Goal: Task Accomplishment & Management: Use online tool/utility

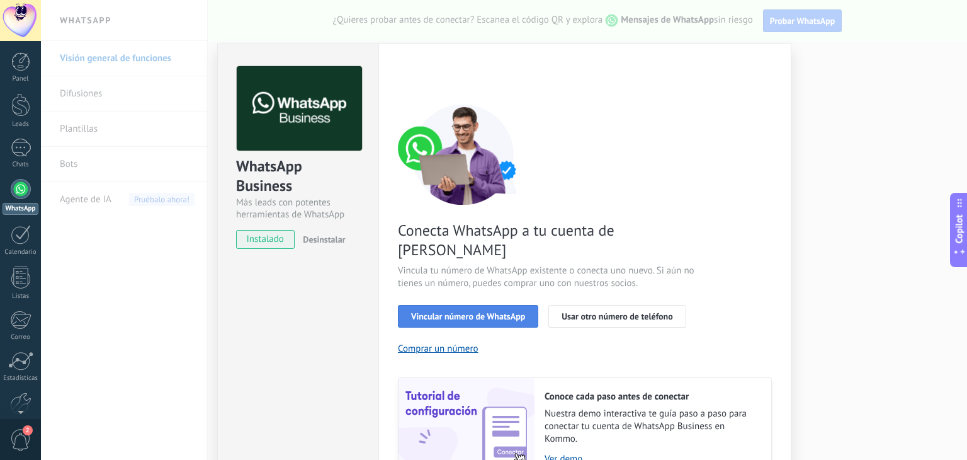
click at [472, 283] on div "Conecta WhatsApp a tu cuenta de Kommo Vincula tu número de WhatsApp existente o…" at bounding box center [585, 291] width 374 height 374
click at [483, 312] on span "Vincular número de WhatsApp" at bounding box center [468, 316] width 114 height 9
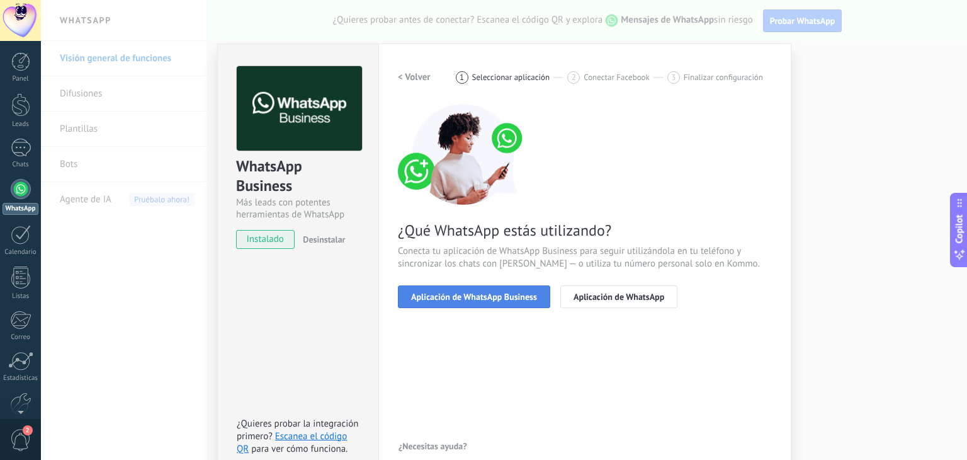
click at [497, 293] on span "Aplicación de WhatsApp Business" at bounding box center [474, 296] width 126 height 9
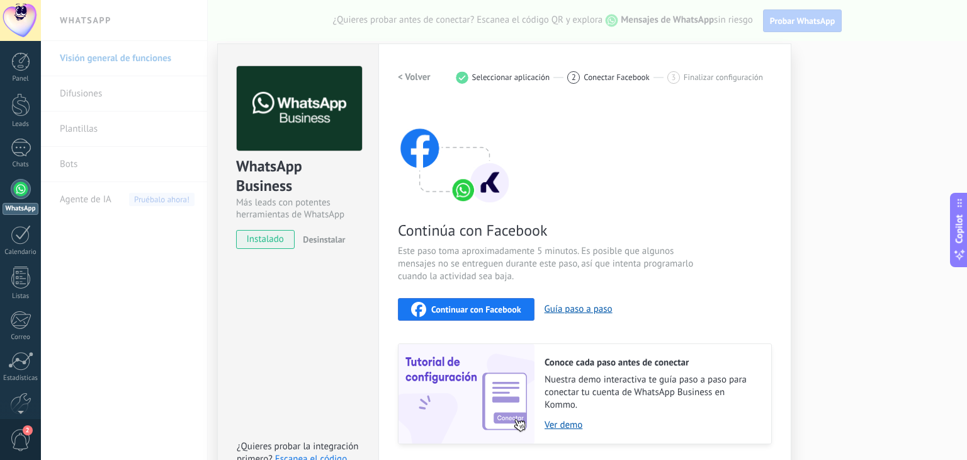
click at [504, 309] on span "Continuar con Facebook" at bounding box center [476, 309] width 90 height 9
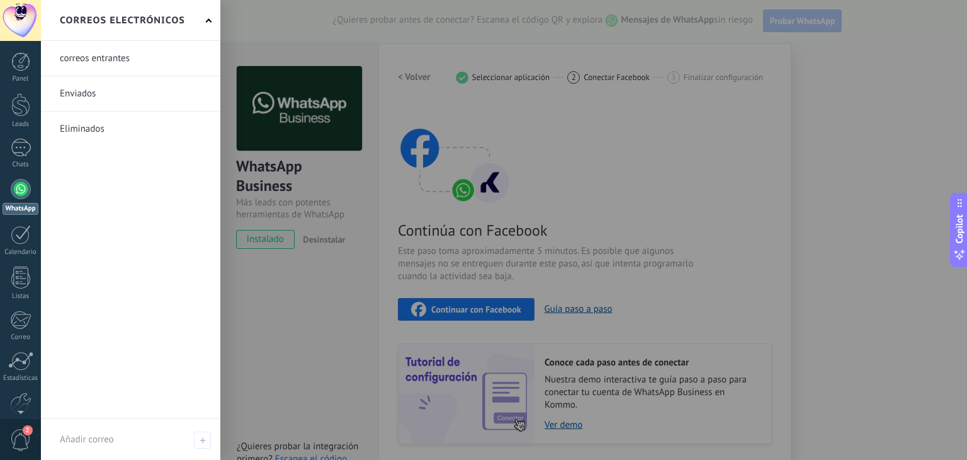
drag, startPoint x: 22, startPoint y: 215, endPoint x: 23, endPoint y: 401, distance: 186.4
click at [23, 401] on div "© 2025 derechos reservados | Términos de uso Soporte técnico Arath Yamir Gonzal…" at bounding box center [20, 230] width 41 height 460
click at [21, 343] on div at bounding box center [20, 340] width 21 height 22
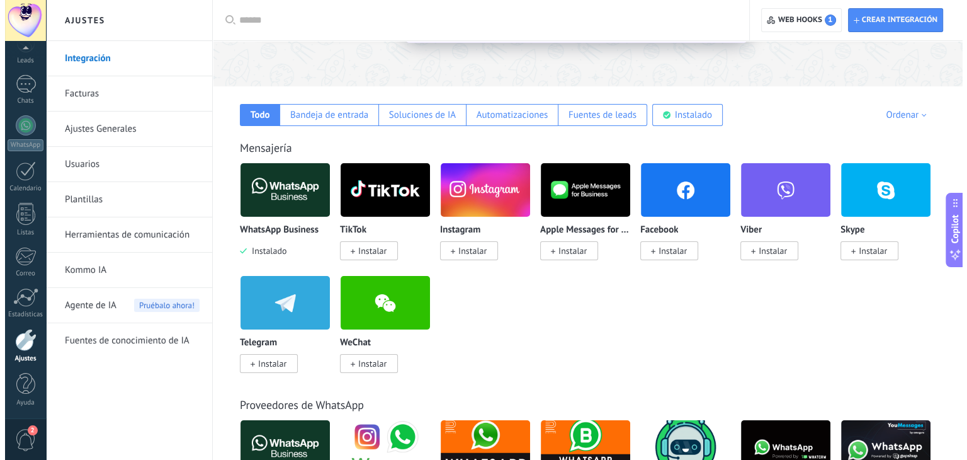
scroll to position [164, 0]
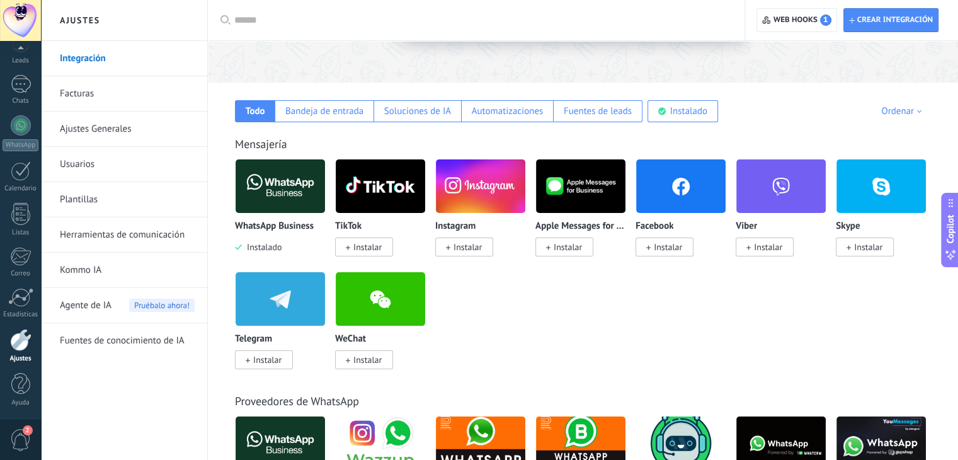
click at [470, 248] on span "Instalar" at bounding box center [467, 246] width 28 height 11
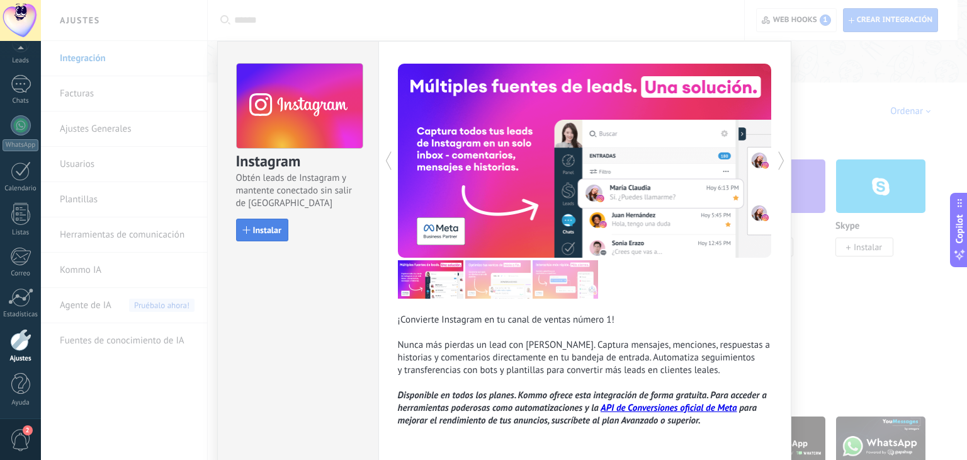
click at [259, 220] on button "Instalar" at bounding box center [262, 229] width 52 height 23
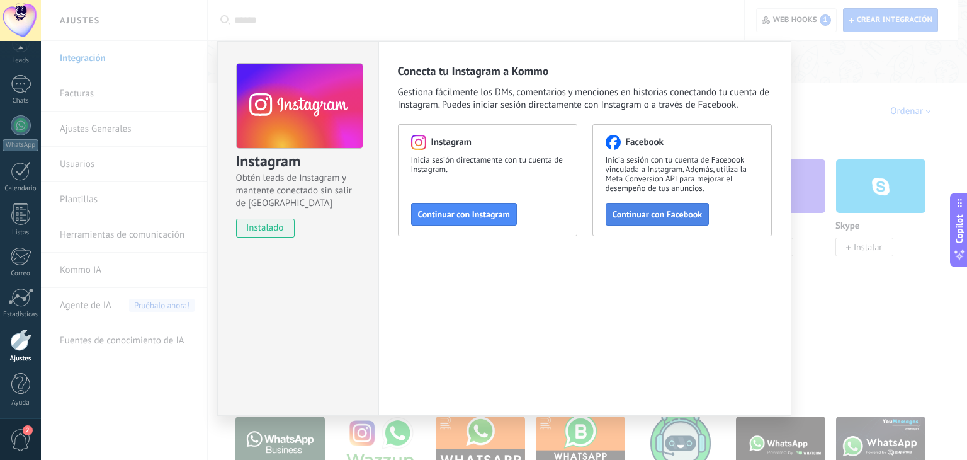
click at [608, 214] on button "Continuar con Facebook" at bounding box center [658, 214] width 104 height 23
click at [166, 77] on div "Instagram Obtén leads de Instagram y mantente conectado sin salir de Kommo inst…" at bounding box center [504, 230] width 926 height 460
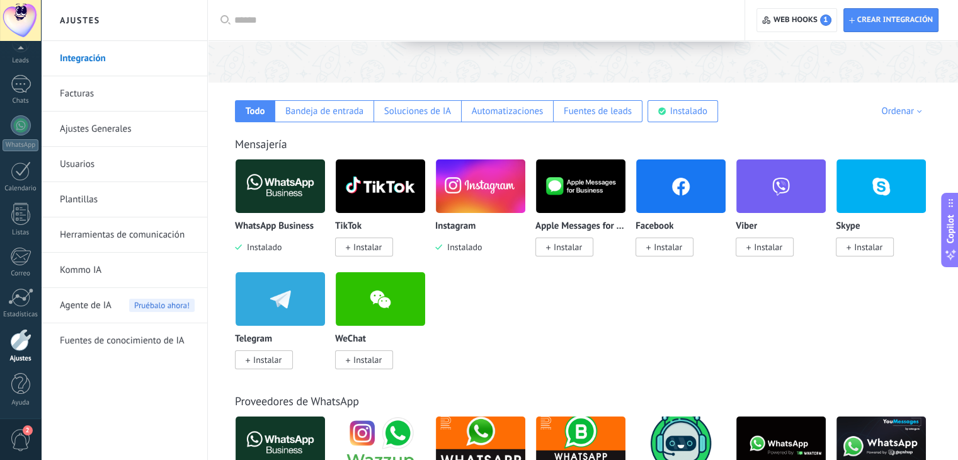
click at [683, 246] on span "Instalar" at bounding box center [664, 246] width 58 height 19
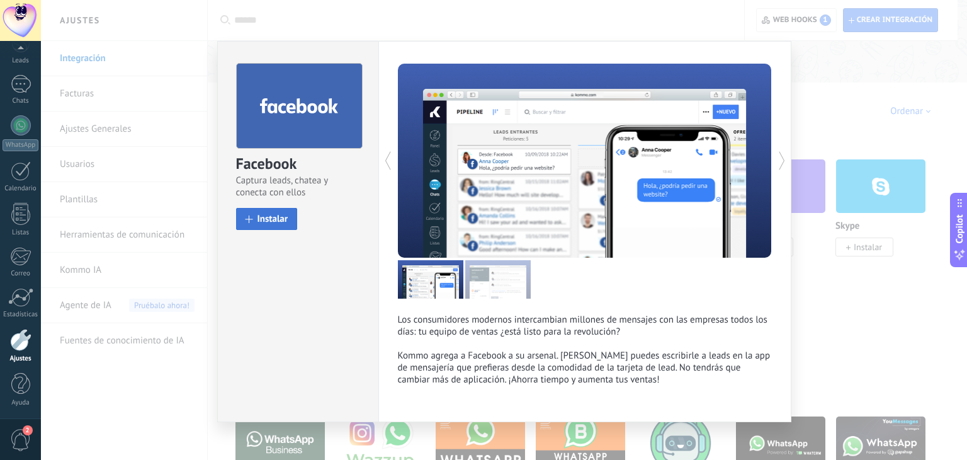
click at [273, 225] on button "Instalar" at bounding box center [267, 219] width 62 height 22
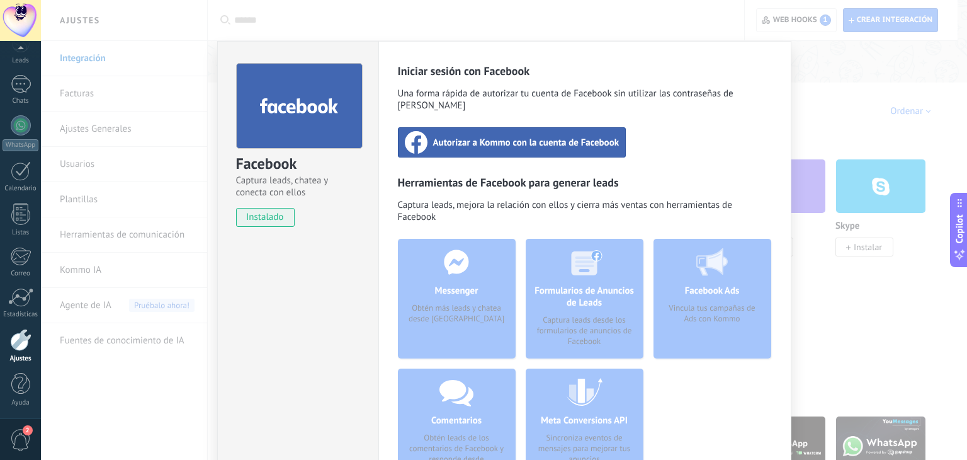
click at [504, 137] on span "Autorizar a Kommo con la cuenta de Facebook" at bounding box center [526, 142] width 186 height 13
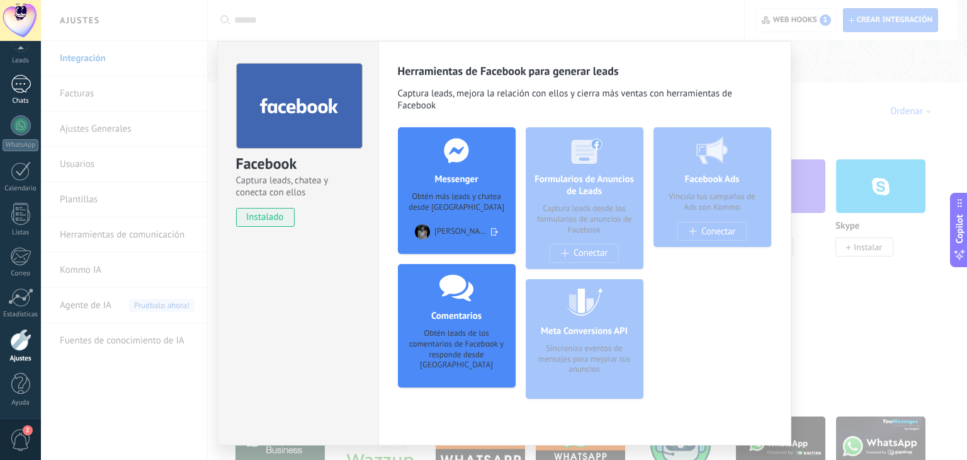
click at [21, 91] on div at bounding box center [21, 84] width 20 height 18
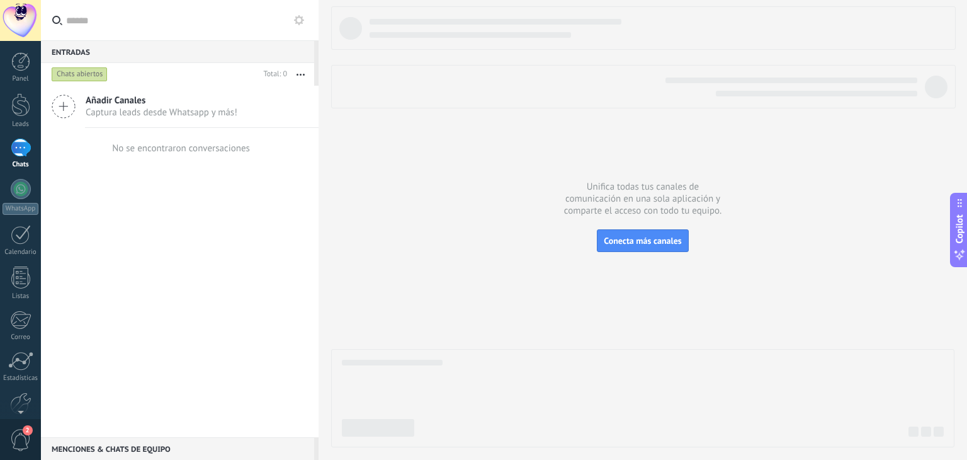
click at [153, 104] on span "Añadir Canales" at bounding box center [162, 100] width 152 height 12
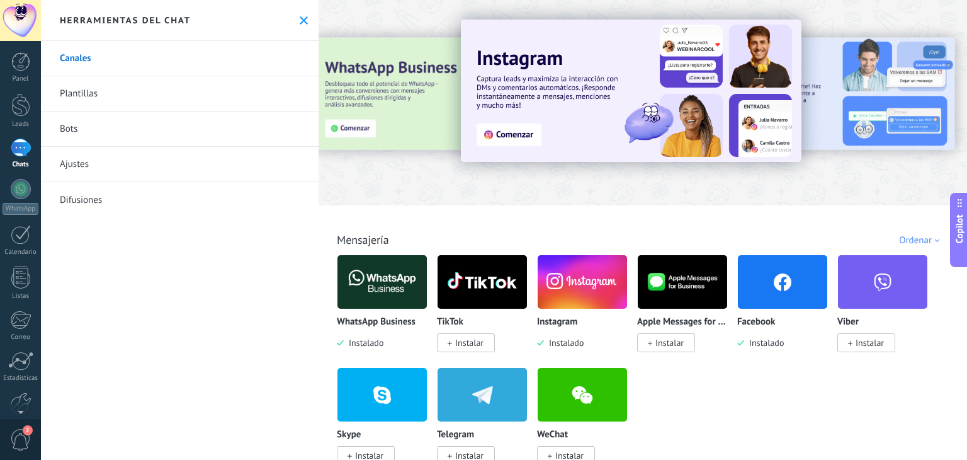
click at [771, 297] on img at bounding box center [782, 281] width 89 height 61
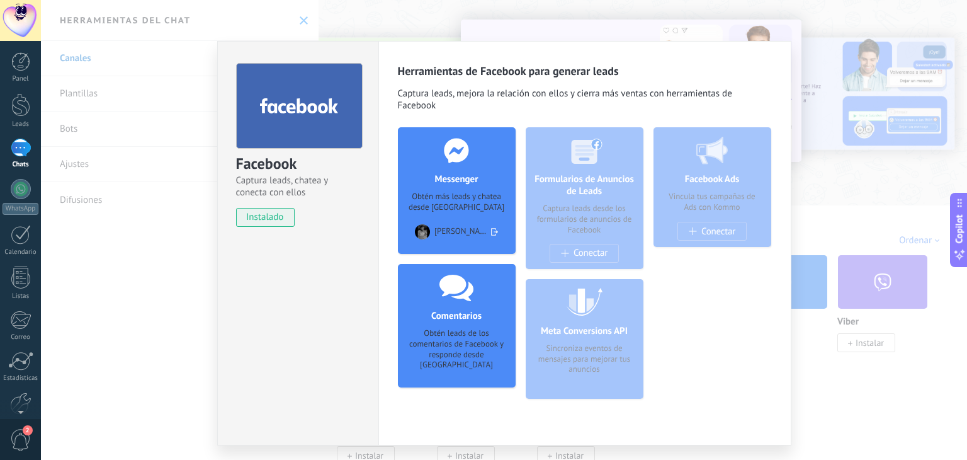
click at [468, 192] on div "Obtén más leads y chatea desde [GEOGRAPHIC_DATA]" at bounding box center [457, 201] width 98 height 21
click at [494, 230] on use at bounding box center [494, 231] width 7 height 7
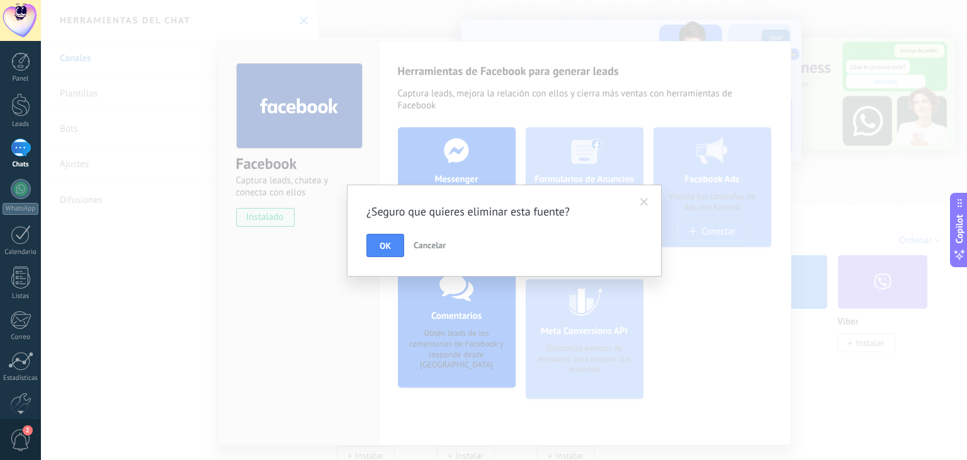
click at [638, 199] on span at bounding box center [644, 201] width 21 height 21
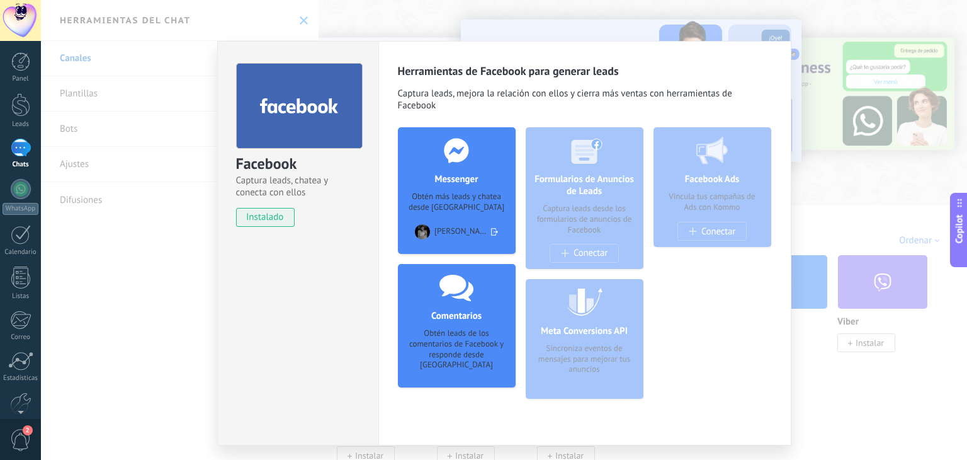
click at [466, 173] on div at bounding box center [456, 150] width 125 height 46
click at [182, 119] on div "Facebook Captura leads, chatea y conecta con ellos instalado Desinstalar Herram…" at bounding box center [504, 230] width 926 height 460
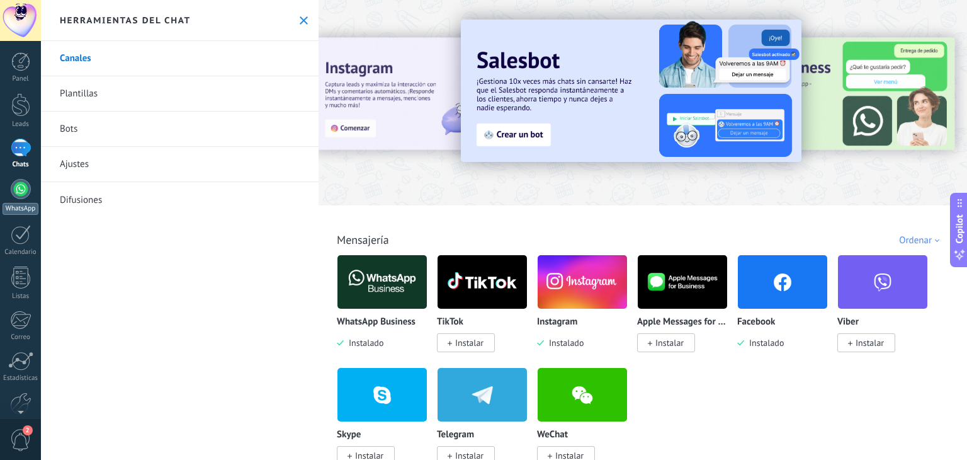
click at [23, 192] on div at bounding box center [21, 189] width 20 height 20
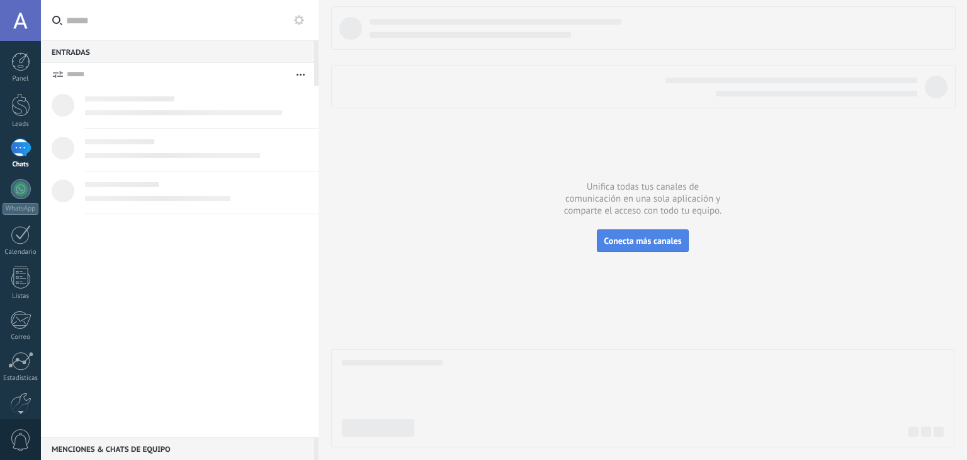
click at [653, 242] on span "Conecta más canales" at bounding box center [642, 240] width 77 height 11
click at [306, 74] on button "button" at bounding box center [300, 74] width 27 height 23
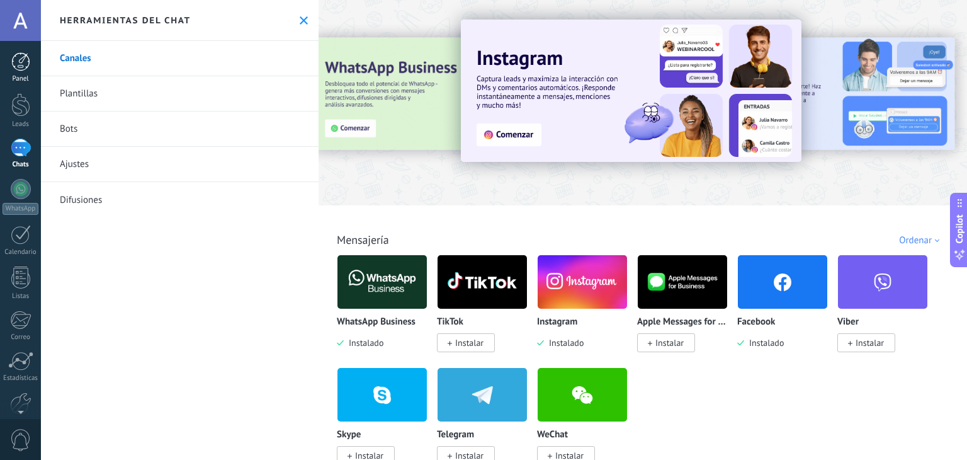
click at [20, 77] on div "Panel" at bounding box center [21, 79] width 37 height 8
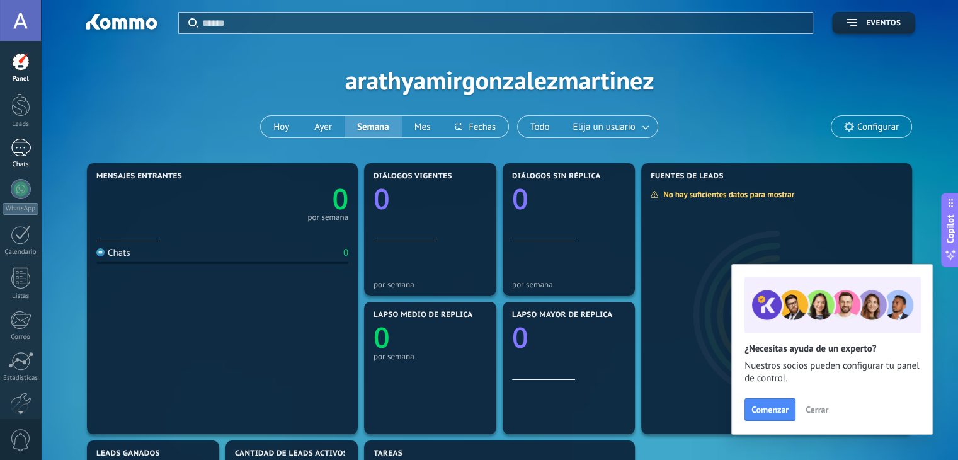
click at [23, 159] on link "Chats" at bounding box center [20, 154] width 41 height 30
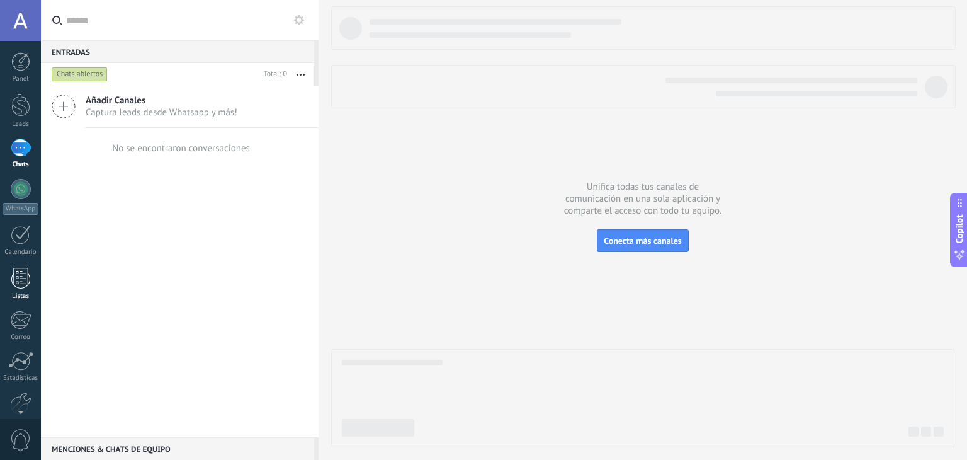
click at [23, 284] on div at bounding box center [20, 277] width 19 height 22
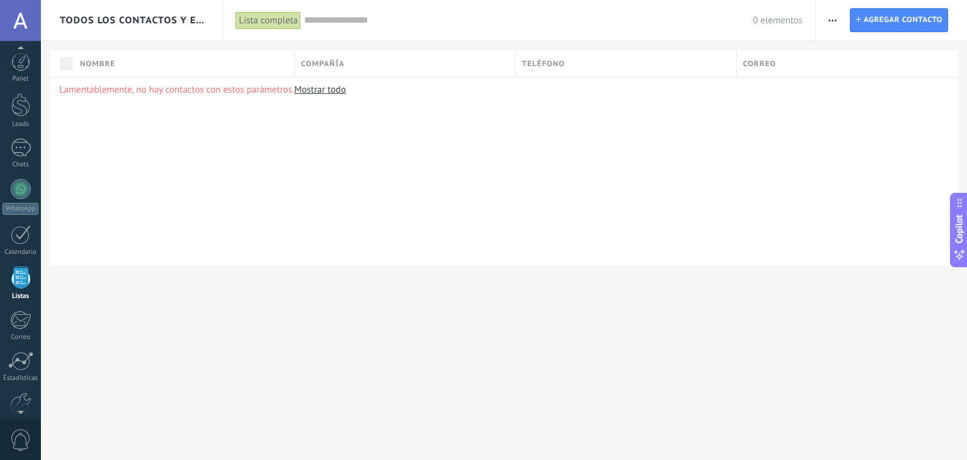
scroll to position [32, 0]
click at [77, 59] on div "Nombre" at bounding box center [184, 63] width 220 height 26
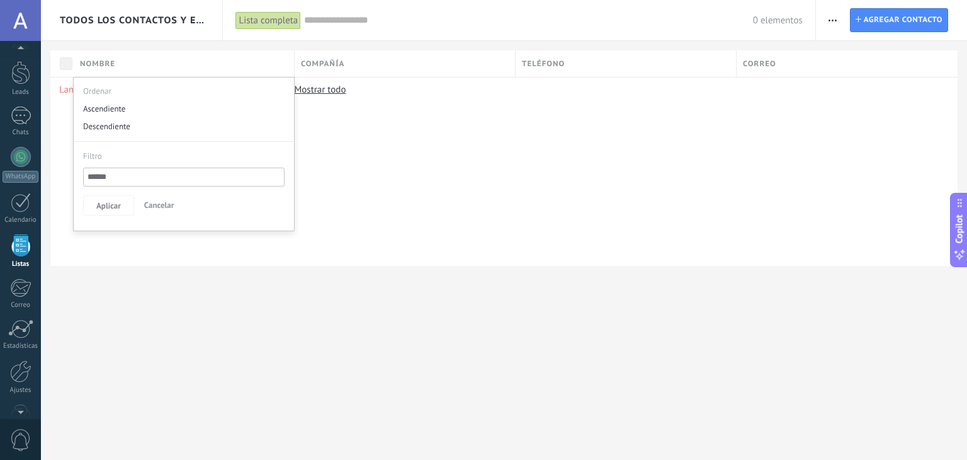
click at [346, 166] on div "Lamentablemente, no hay contactos con estos parámetros. Mostrar todo" at bounding box center [503, 171] width 907 height 189
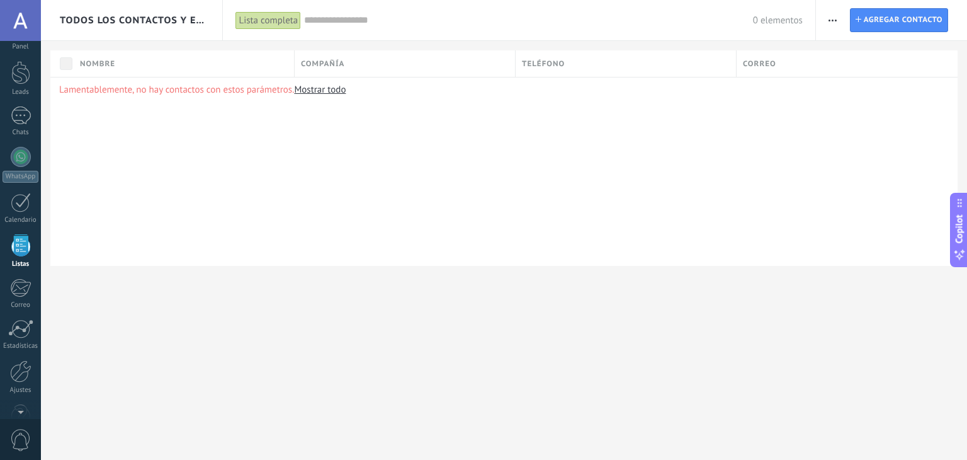
scroll to position [0, 0]
click at [23, 145] on div at bounding box center [21, 148] width 20 height 18
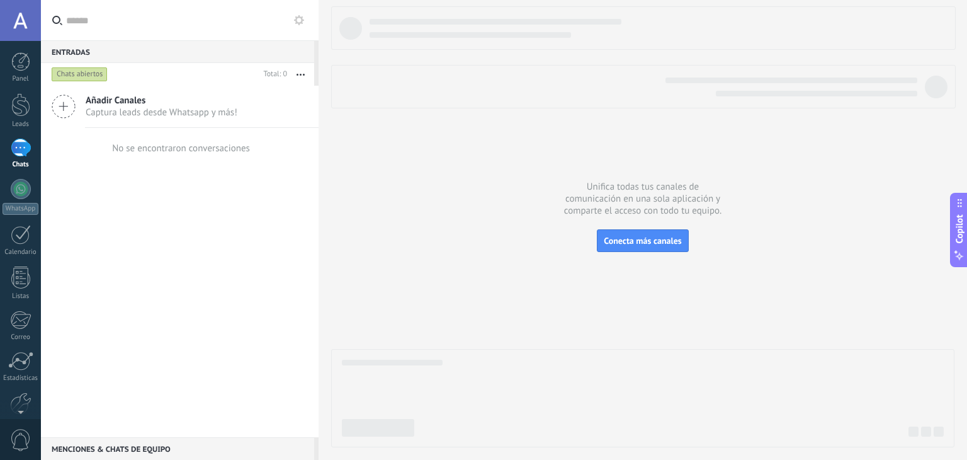
click at [301, 76] on button "button" at bounding box center [300, 74] width 27 height 23
click at [136, 109] on span "Captura leads desde Whatsapp y más!" at bounding box center [162, 112] width 152 height 12
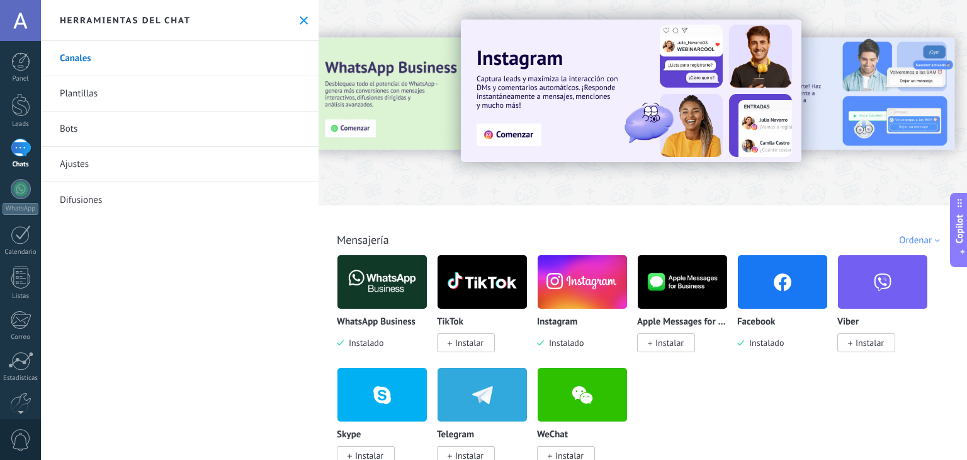
click at [94, 92] on link "Plantillas" at bounding box center [180, 93] width 278 height 35
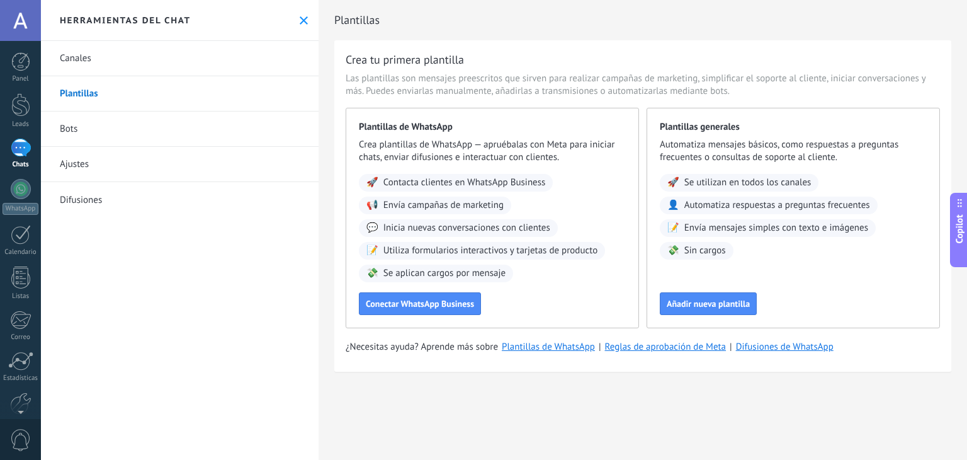
click at [93, 57] on link "Canales" at bounding box center [180, 58] width 278 height 35
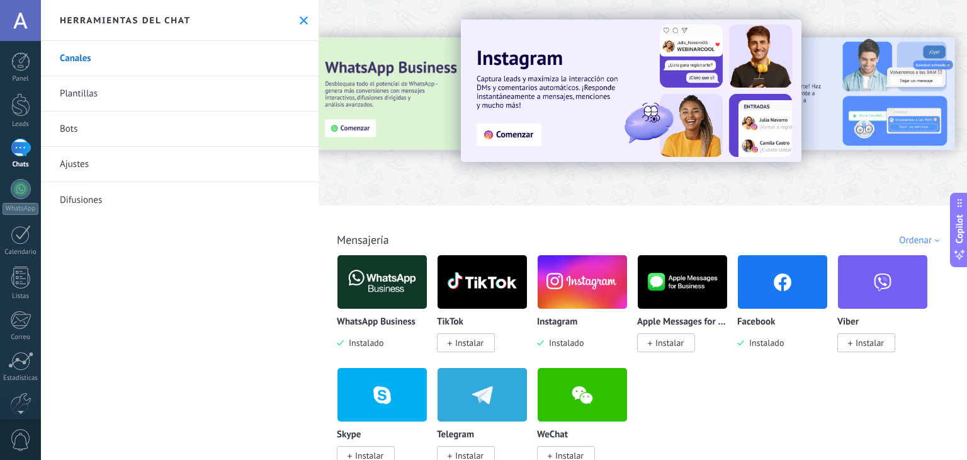
click at [769, 292] on img at bounding box center [782, 281] width 89 height 61
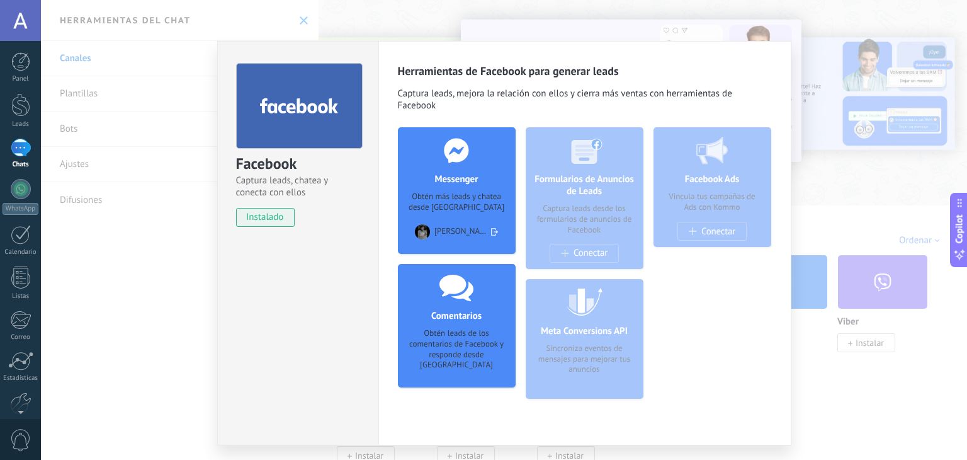
click at [459, 328] on div "Obtén leads de los comentarios de Facebook y responde desde [GEOGRAPHIC_DATA]" at bounding box center [457, 349] width 98 height 43
click at [462, 177] on h4 "Messenger" at bounding box center [456, 179] width 50 height 12
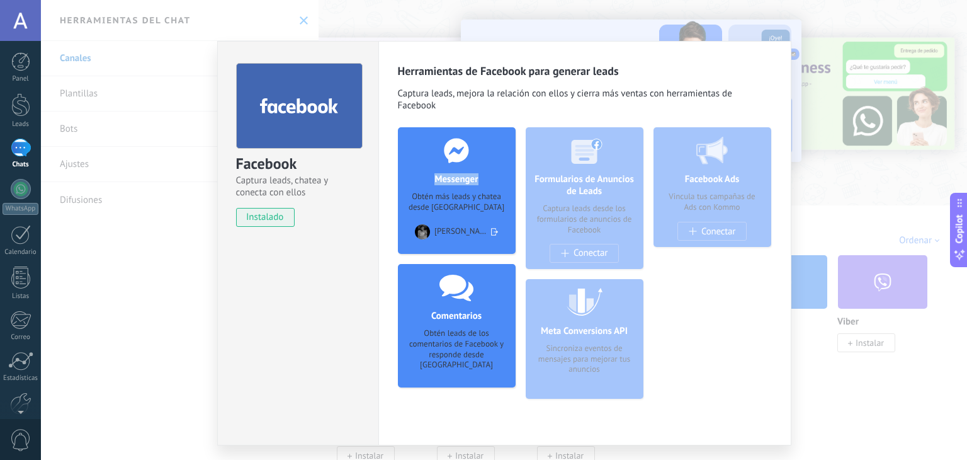
click at [428, 230] on img at bounding box center [422, 231] width 15 height 15
click at [236, 124] on div at bounding box center [299, 106] width 127 height 86
click at [30, 106] on link "Leads" at bounding box center [20, 110] width 41 height 35
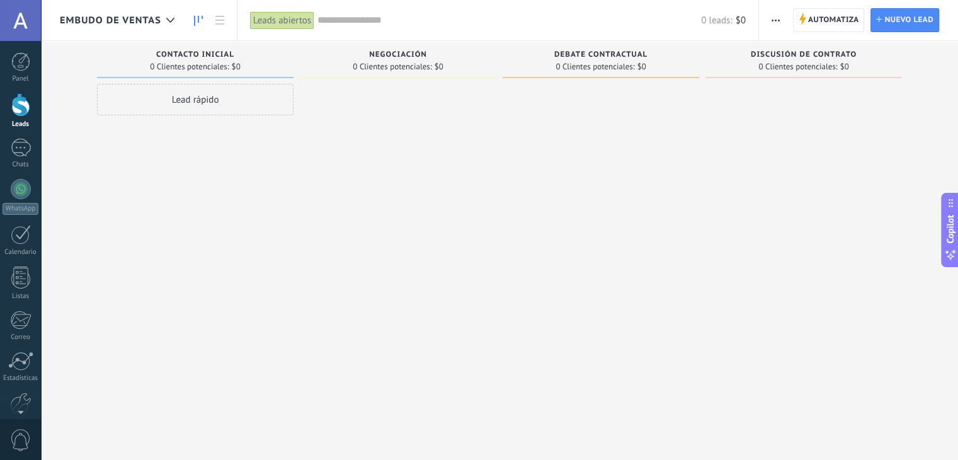
click at [232, 98] on div "Lead rápido" at bounding box center [195, 99] width 196 height 31
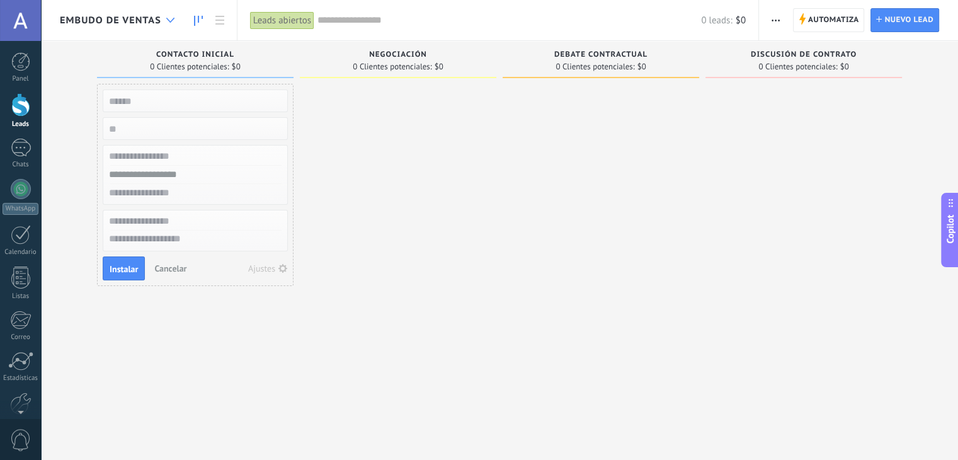
click at [166, 19] on icon at bounding box center [170, 20] width 8 height 5
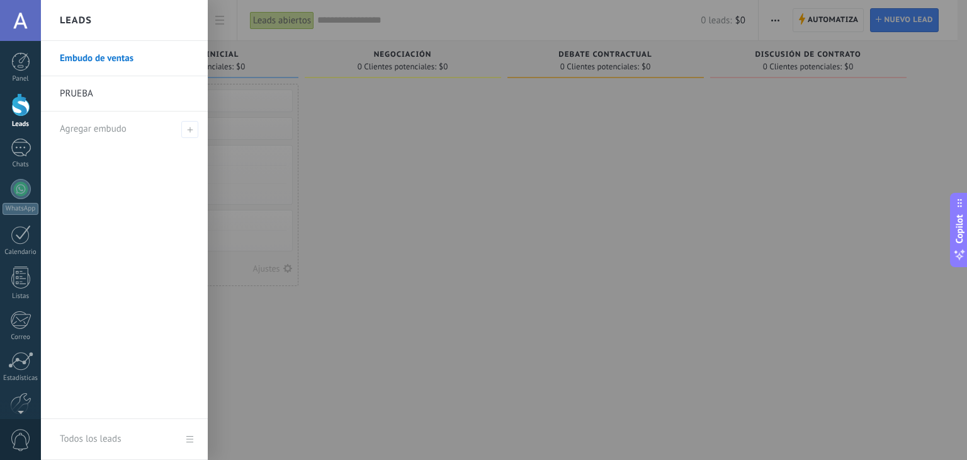
click at [108, 86] on link "PRUEBA" at bounding box center [127, 93] width 135 height 35
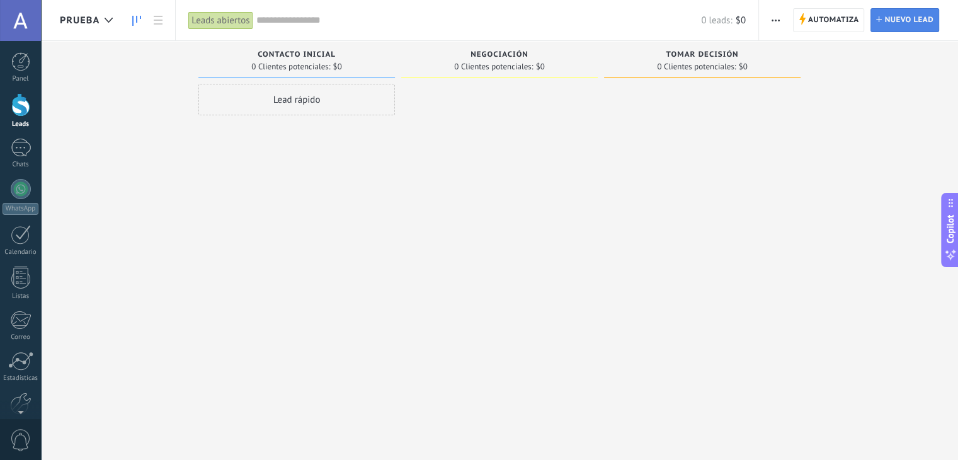
click at [909, 17] on span "Nuevo lead" at bounding box center [908, 20] width 49 height 23
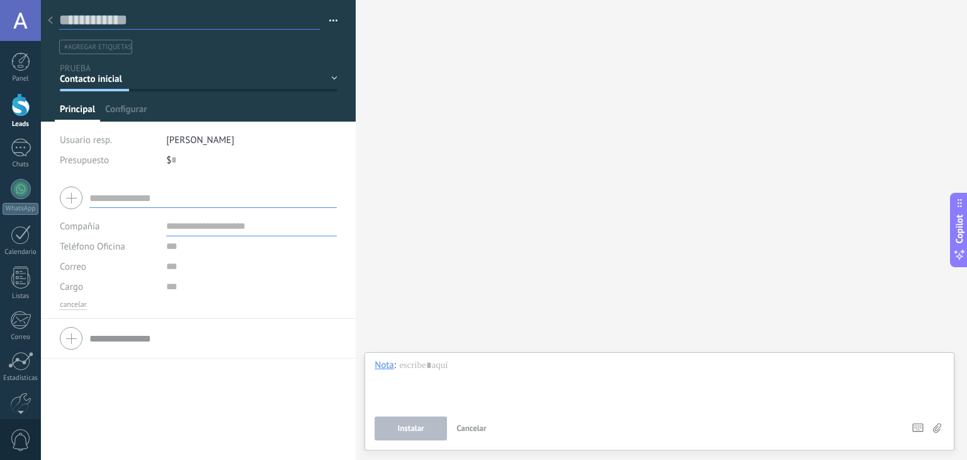
click at [62, 25] on input "text" at bounding box center [189, 20] width 261 height 19
click at [55, 23] on div at bounding box center [51, 21] width 18 height 25
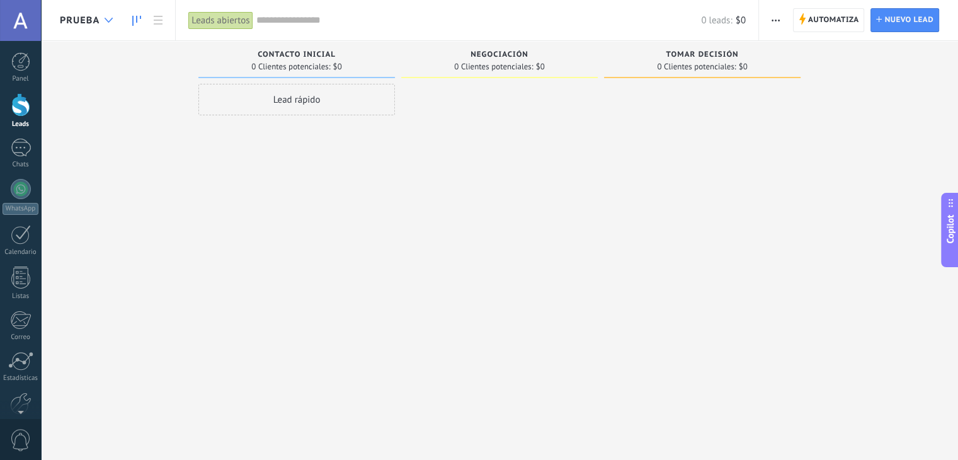
click at [105, 20] on icon at bounding box center [109, 20] width 8 height 5
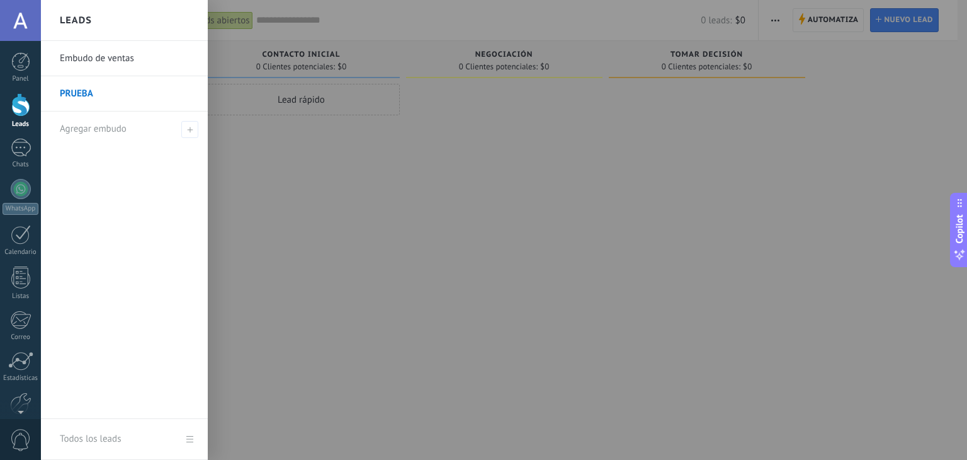
click at [106, 62] on link "Embudo de ventas" at bounding box center [127, 58] width 135 height 35
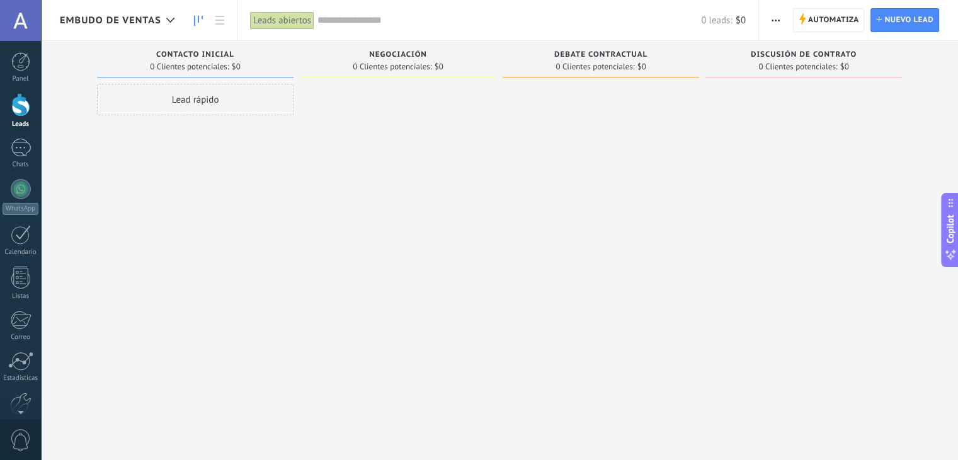
click at [225, 103] on div "Lead rápido" at bounding box center [195, 99] width 196 height 31
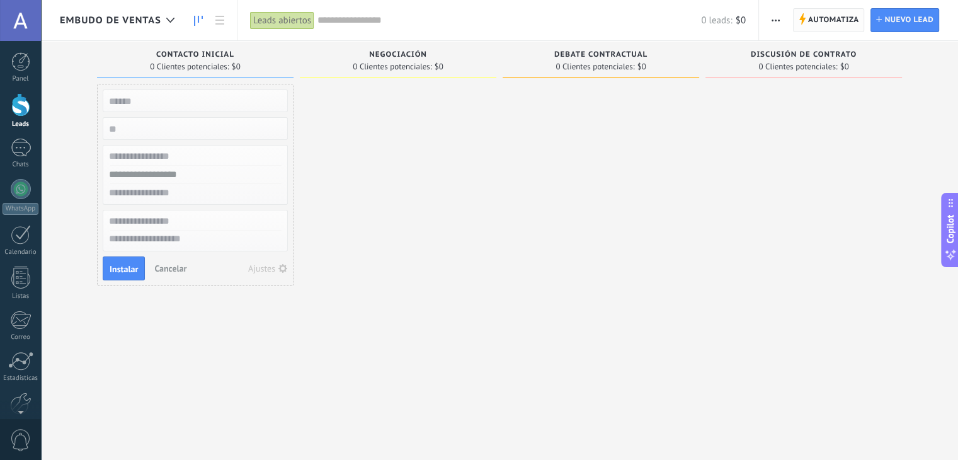
click at [819, 10] on span "Automatiza" at bounding box center [833, 20] width 51 height 23
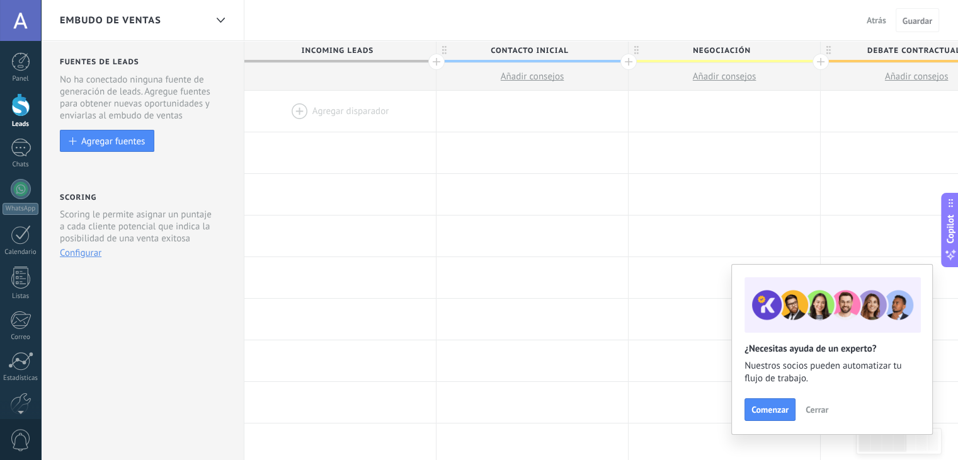
click at [343, 101] on div at bounding box center [339, 111] width 191 height 41
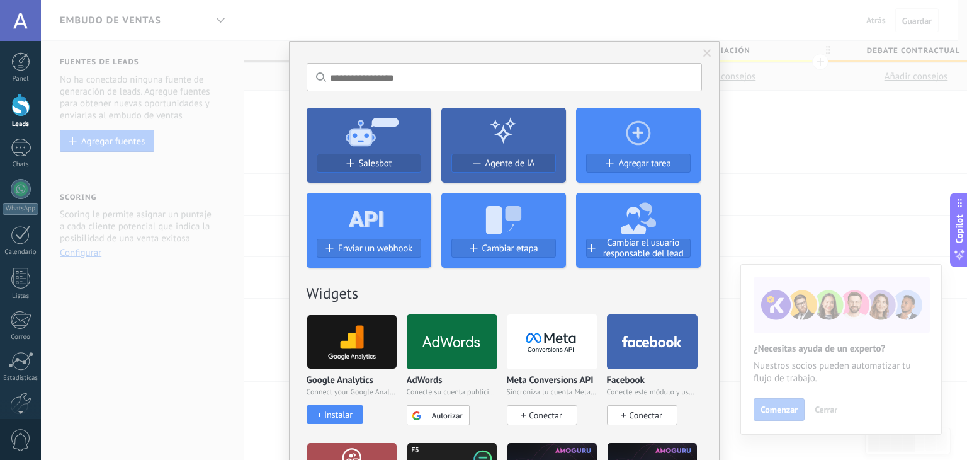
click at [641, 412] on span "Conectar" at bounding box center [645, 414] width 33 height 11
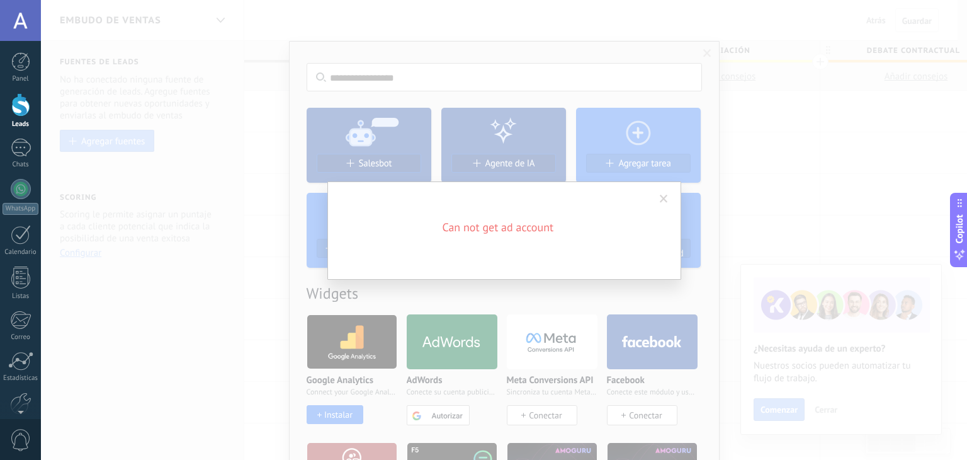
click at [660, 197] on span at bounding box center [664, 199] width 8 height 9
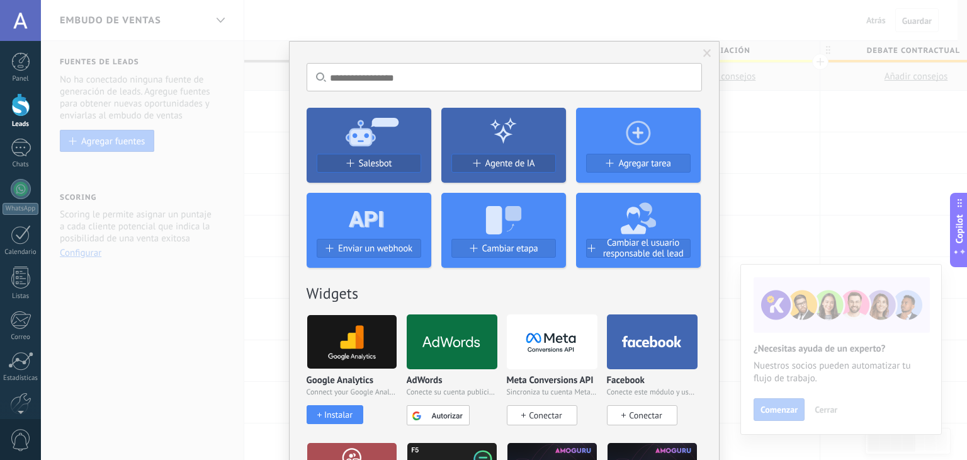
click at [711, 54] on span at bounding box center [707, 53] width 21 height 21
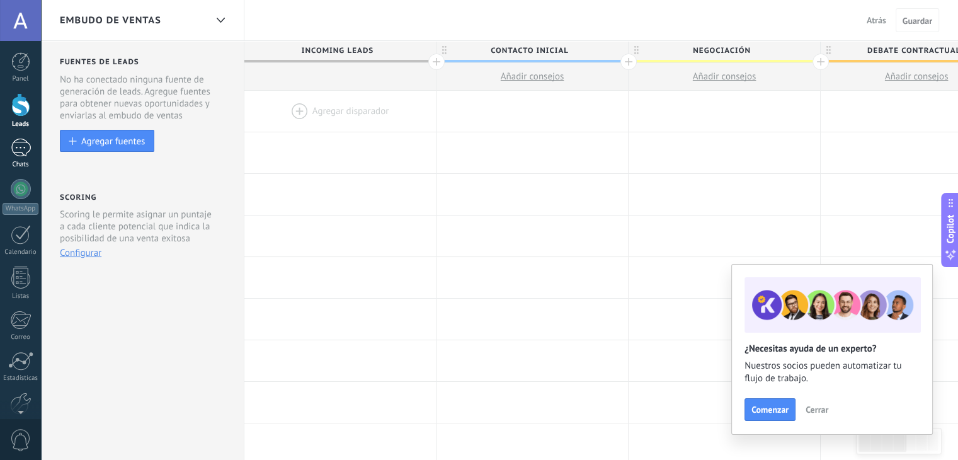
click at [15, 148] on div at bounding box center [21, 148] width 20 height 18
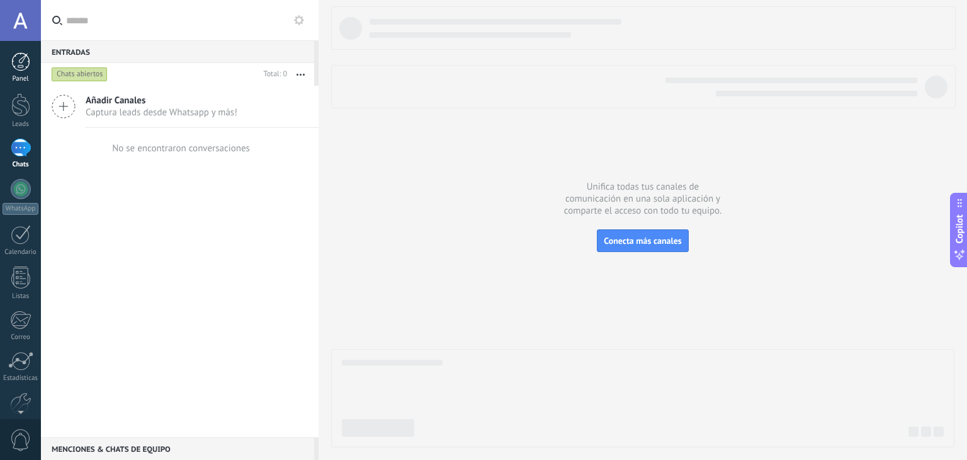
click at [20, 71] on link "Panel" at bounding box center [20, 67] width 41 height 31
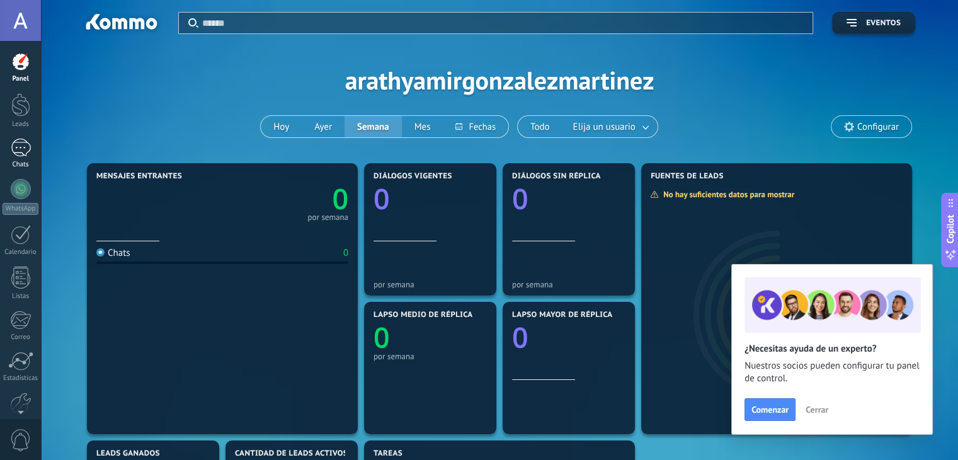
click at [22, 150] on div at bounding box center [21, 148] width 20 height 18
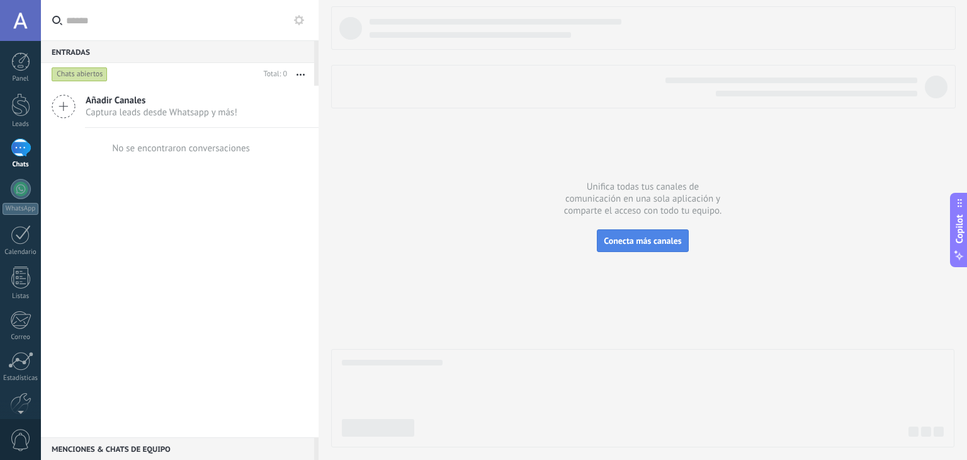
click at [642, 250] on button "Conecta más canales" at bounding box center [642, 240] width 91 height 23
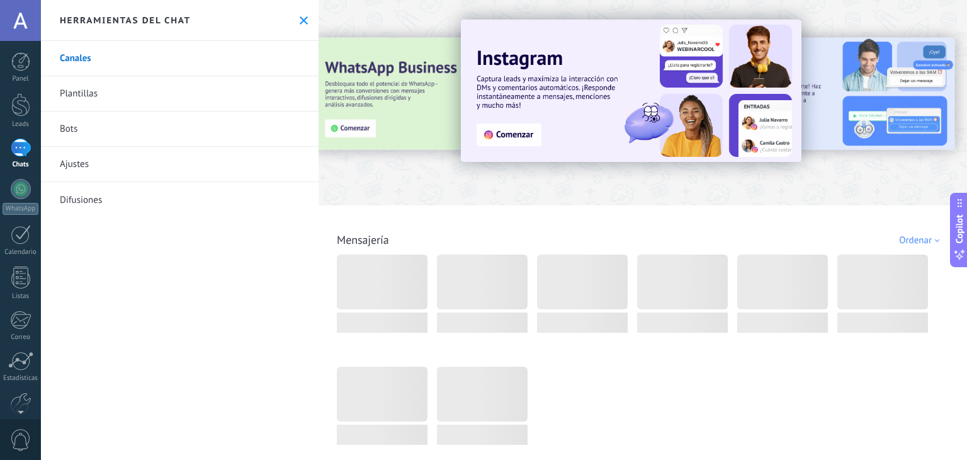
scroll to position [122, 0]
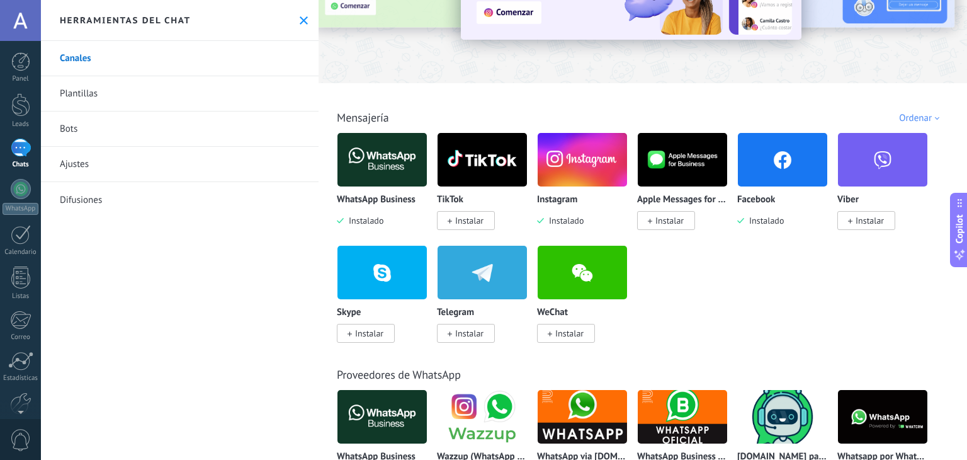
click at [463, 336] on span "Instalar" at bounding box center [469, 332] width 28 height 11
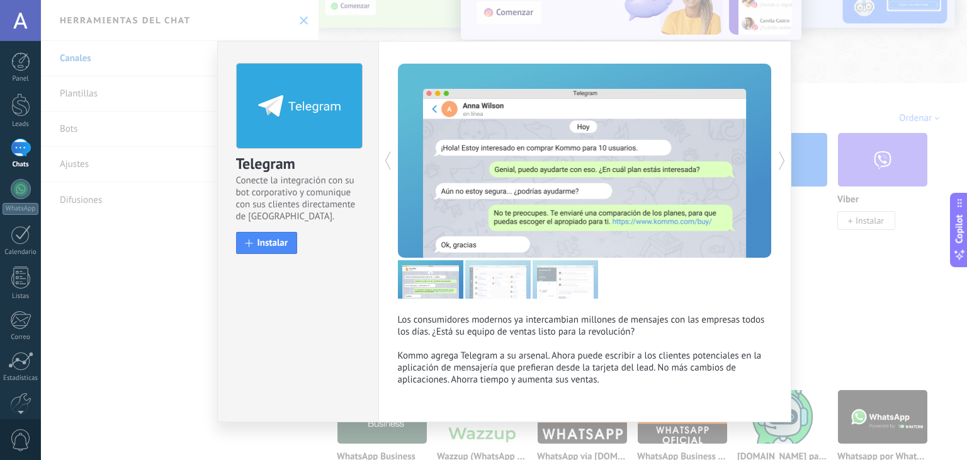
click at [264, 230] on div "Telegram Conecte la integración con su bot corporativo y comunique con sus clie…" at bounding box center [298, 153] width 161 height 222
click at [270, 238] on span "Instalar" at bounding box center [273, 242] width 31 height 9
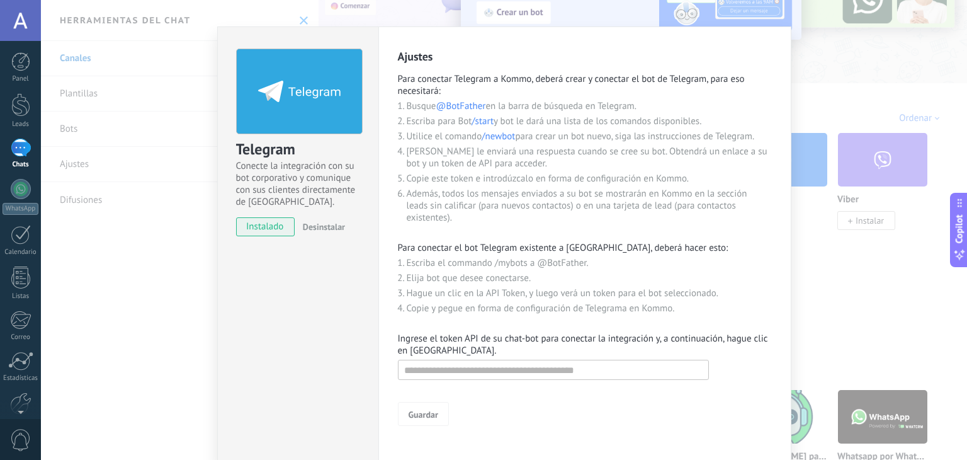
scroll to position [0, 0]
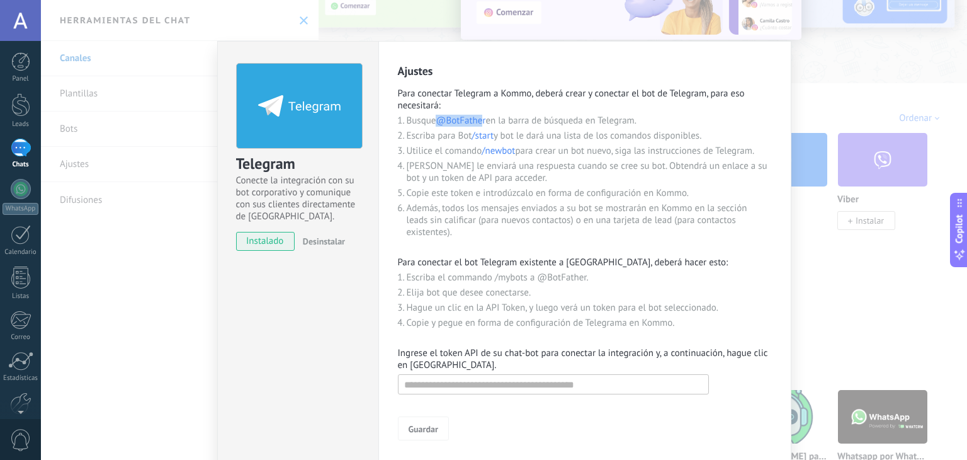
drag, startPoint x: 484, startPoint y: 122, endPoint x: 438, endPoint y: 120, distance: 45.4
click at [438, 120] on span "@BotFather" at bounding box center [461, 121] width 50 height 12
copy span "@BotFathe"
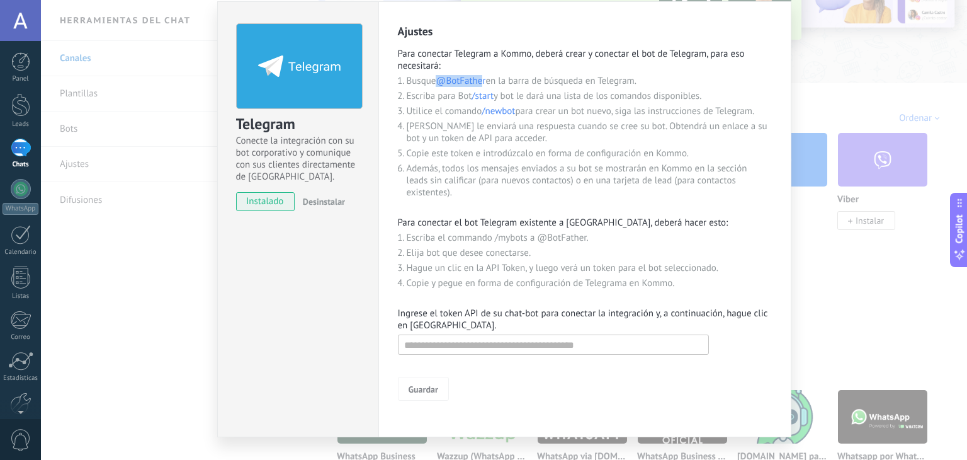
scroll to position [64, 0]
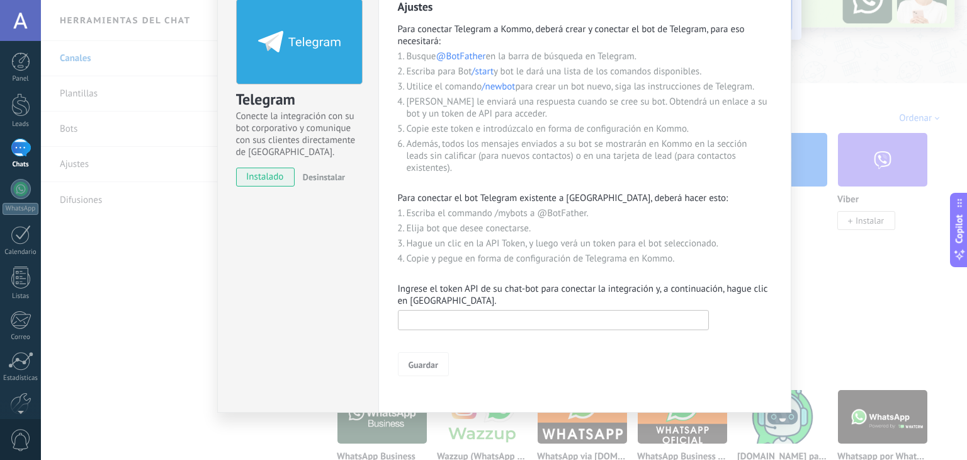
click at [547, 329] on input "text" at bounding box center [553, 320] width 311 height 20
paste input "**********"
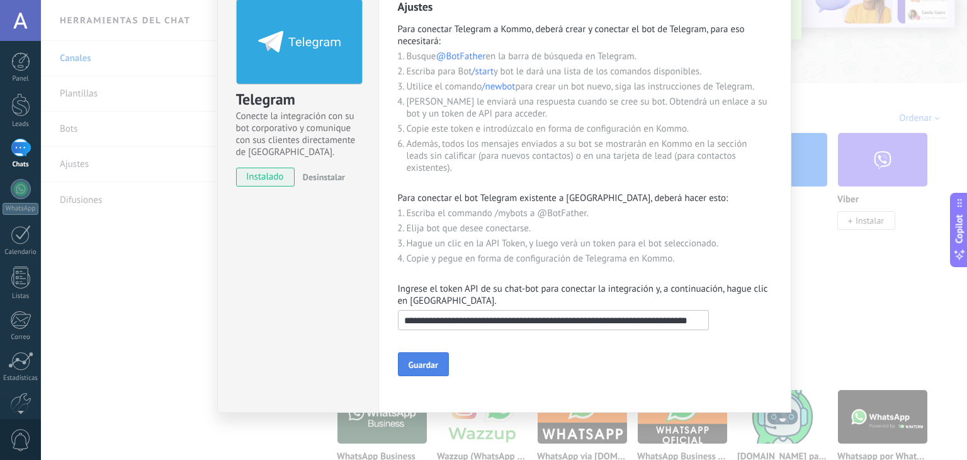
type input "**********"
click at [428, 360] on span "Guardar" at bounding box center [424, 364] width 30 height 9
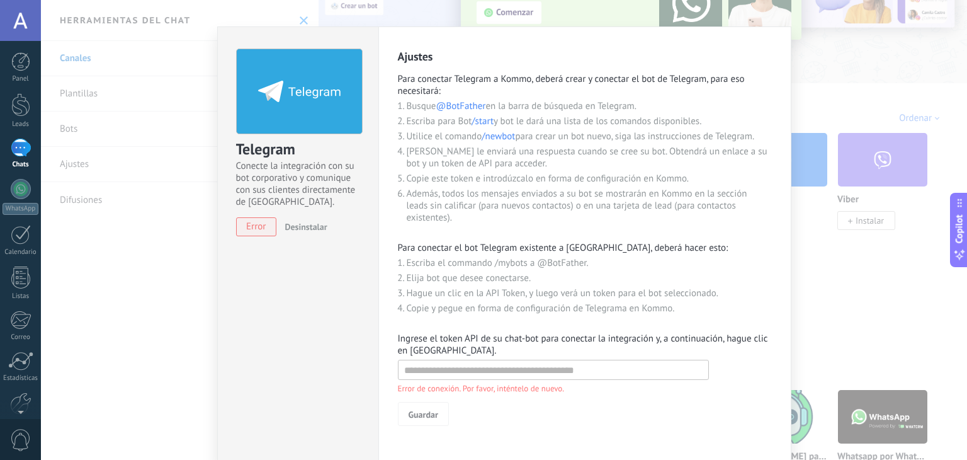
scroll to position [15, 0]
click at [660, 366] on input "text" at bounding box center [553, 369] width 311 height 20
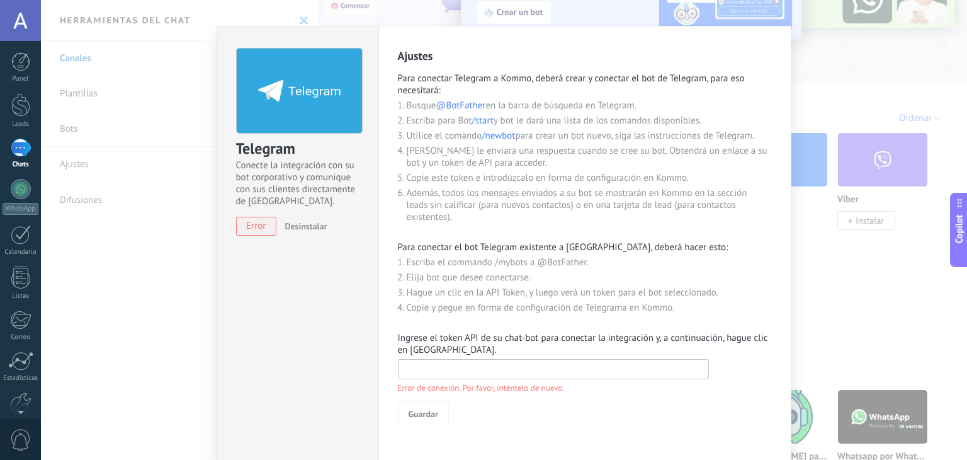
paste input "**********"
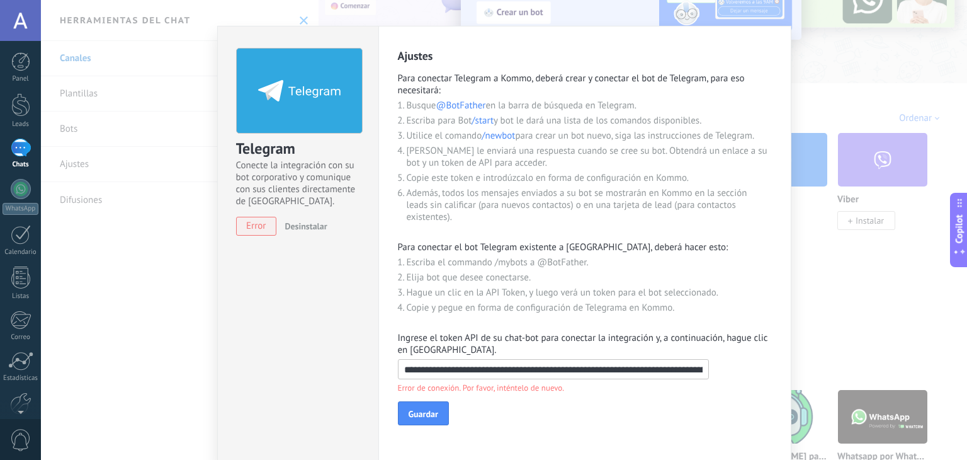
scroll to position [0, 2251]
type input "**********"
click at [421, 418] on span "Guardar" at bounding box center [424, 413] width 30 height 9
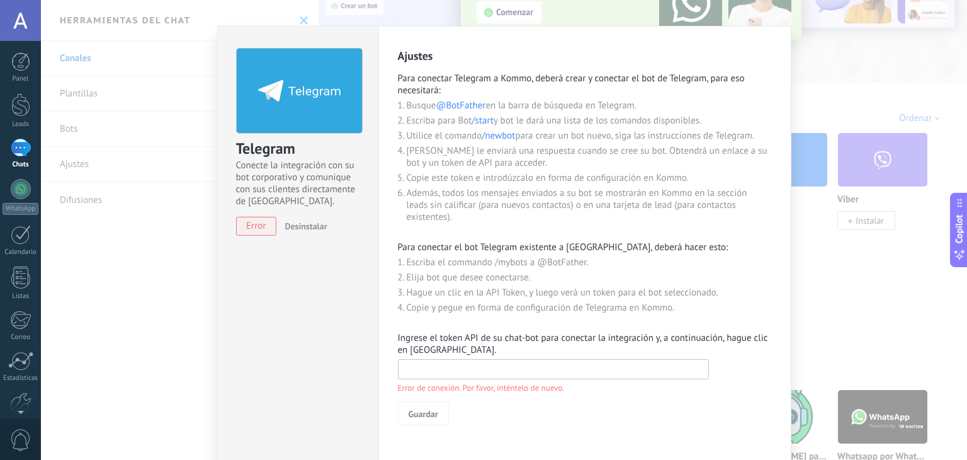
click at [473, 373] on input "text" at bounding box center [553, 369] width 311 height 20
paste input "**********"
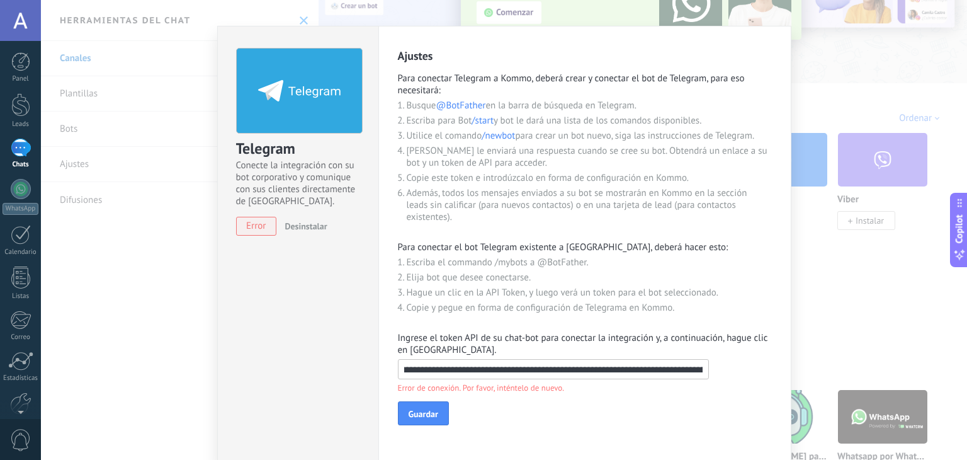
scroll to position [0, 1291]
type input "**********"
click at [431, 417] on span "Guardar" at bounding box center [424, 413] width 30 height 9
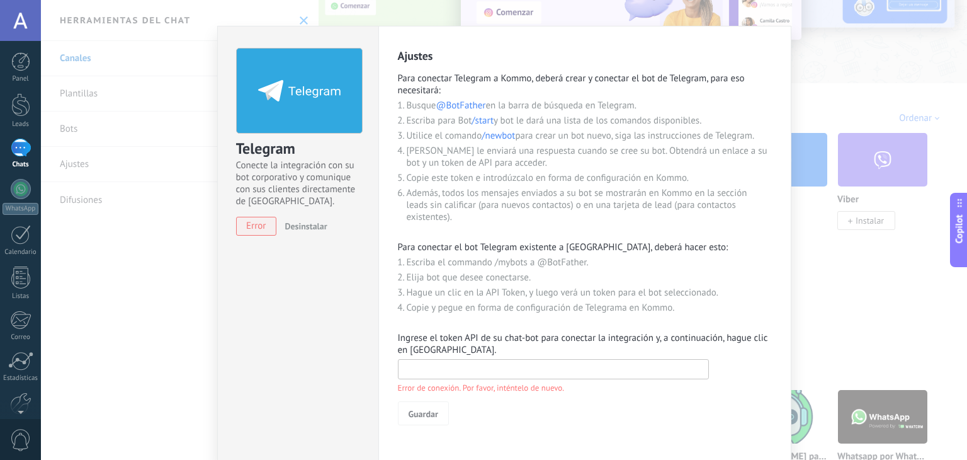
click at [484, 368] on input "text" at bounding box center [553, 369] width 311 height 20
paste input "**********"
type input "**********"
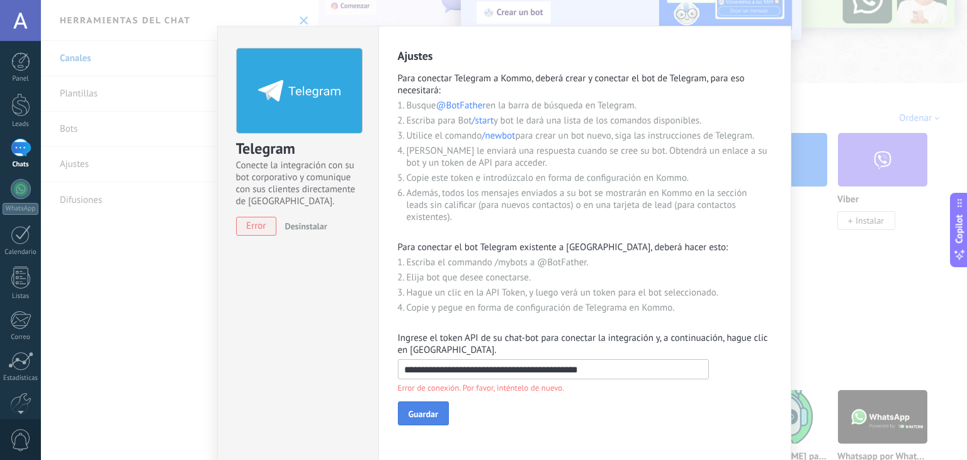
click at [428, 404] on button "Guardar" at bounding box center [423, 413] width 51 height 24
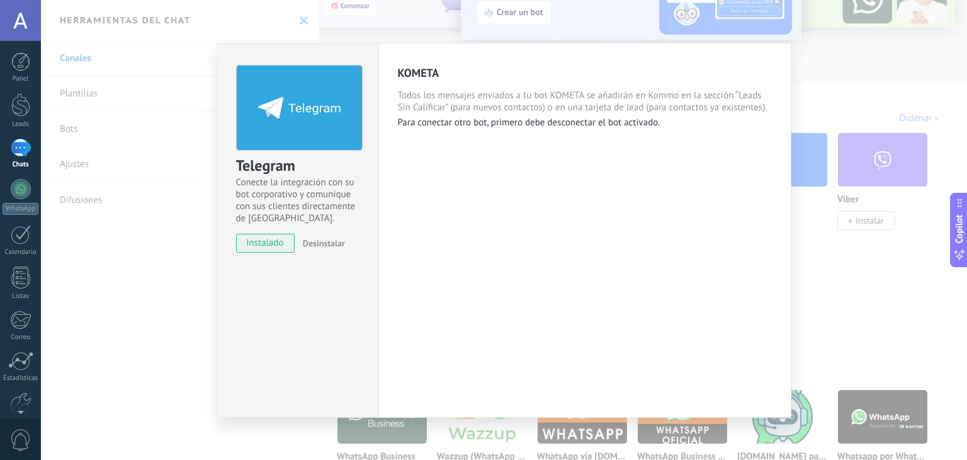
click at [834, 283] on div "Telegram Conecte la integración con su bot corporativo y comunique con sus clie…" at bounding box center [504, 230] width 926 height 460
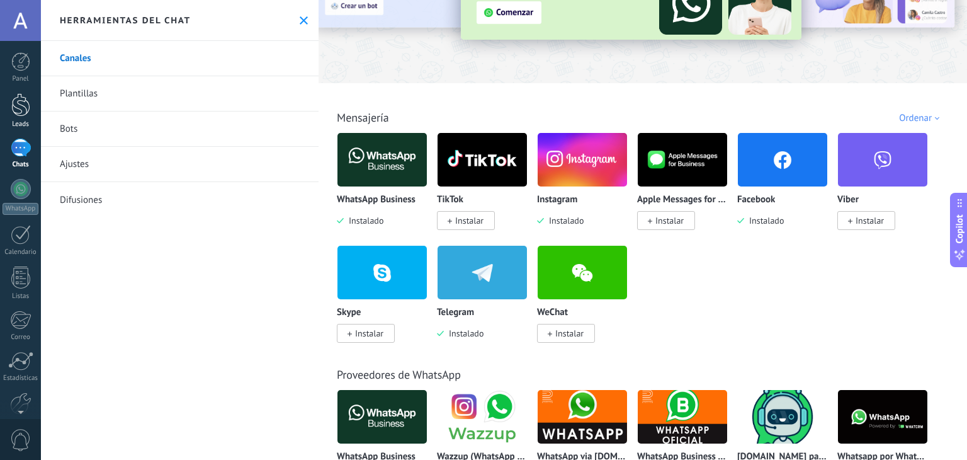
click at [20, 98] on div at bounding box center [20, 104] width 19 height 23
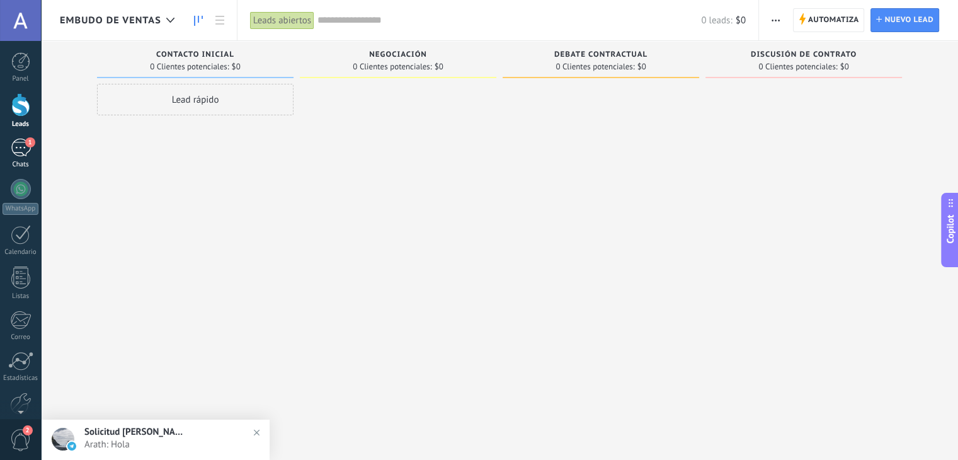
click at [26, 148] on div "1" at bounding box center [21, 148] width 20 height 18
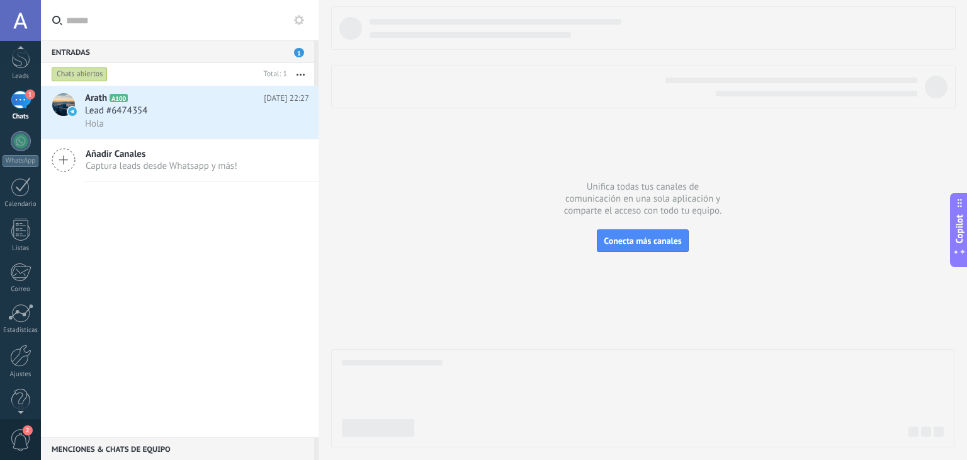
click at [21, 404] on div at bounding box center [20, 409] width 41 height 19
click at [23, 338] on div at bounding box center [20, 340] width 21 height 22
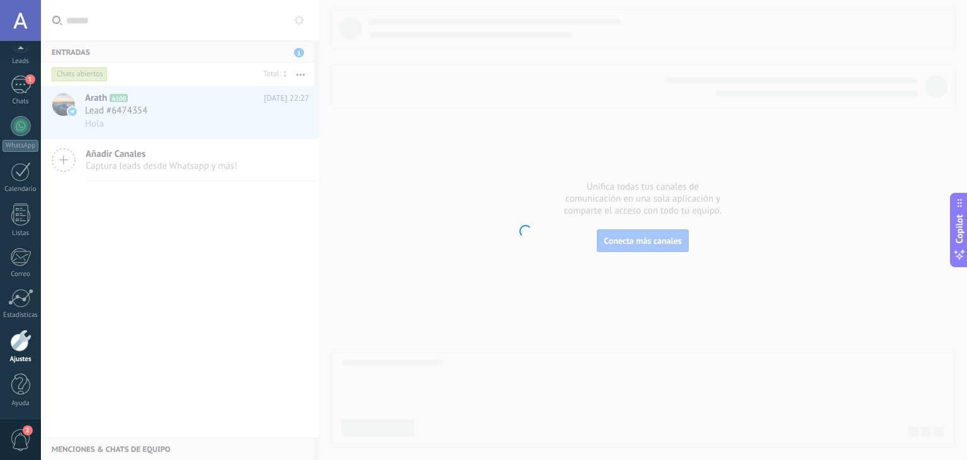
scroll to position [64, 0]
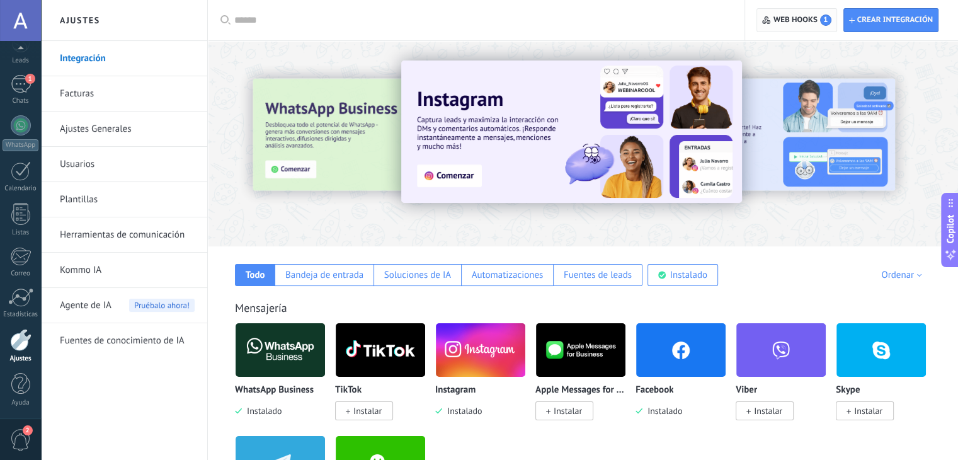
click at [815, 16] on span "Web hooks 1" at bounding box center [802, 19] width 58 height 11
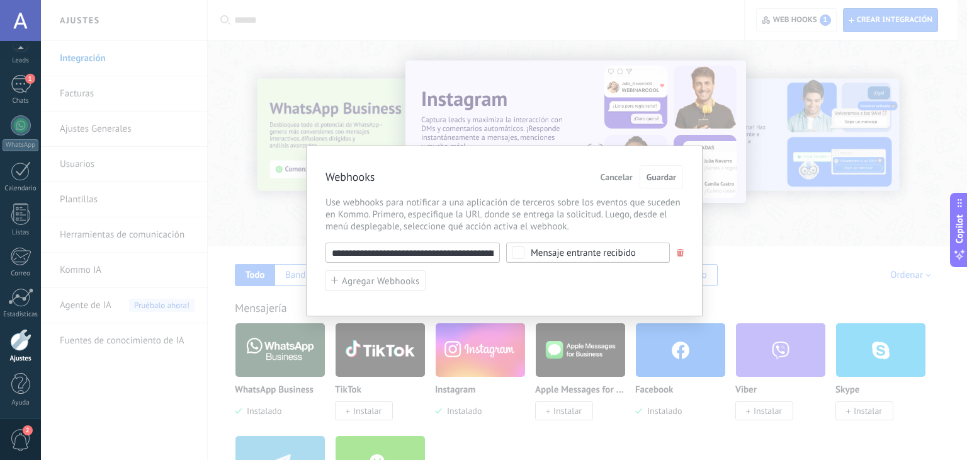
click at [859, 20] on div "**********" at bounding box center [504, 230] width 926 height 460
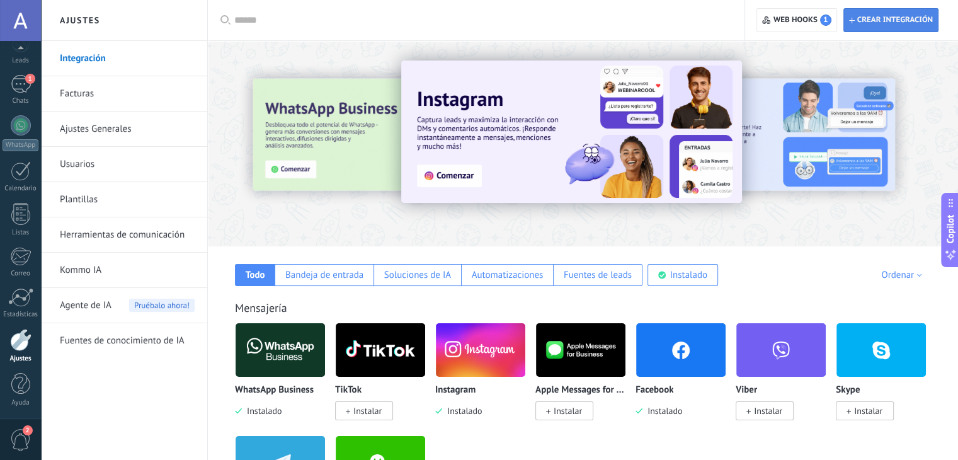
click at [864, 16] on span "Crear integración" at bounding box center [895, 20] width 76 height 10
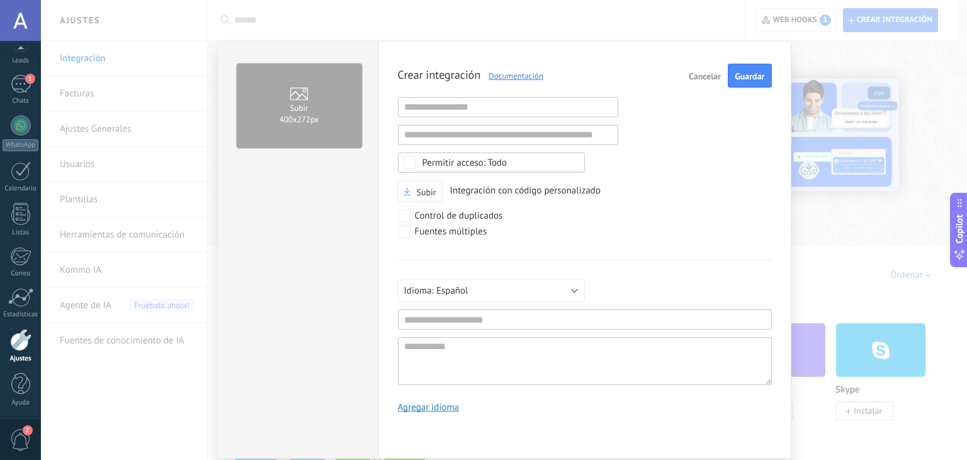
scroll to position [12, 0]
click at [711, 72] on span "Cancelar" at bounding box center [705, 76] width 32 height 9
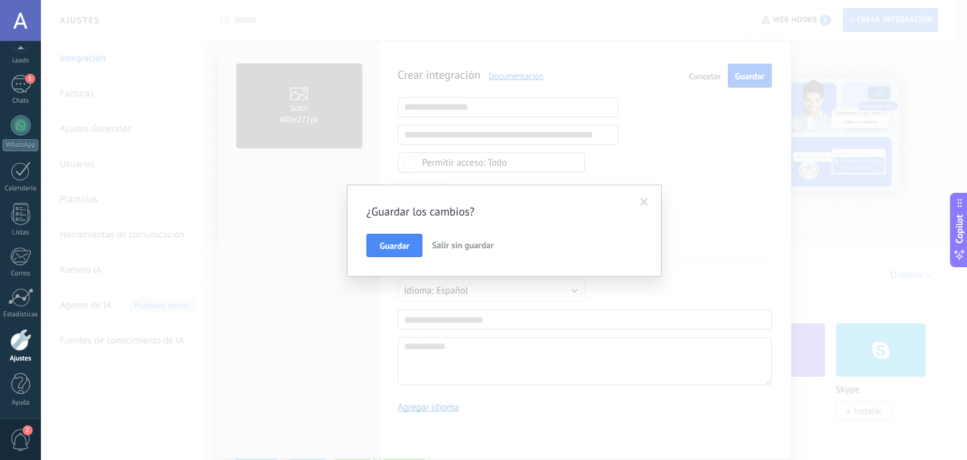
click at [453, 245] on span "Salir sin guardar" at bounding box center [463, 244] width 62 height 11
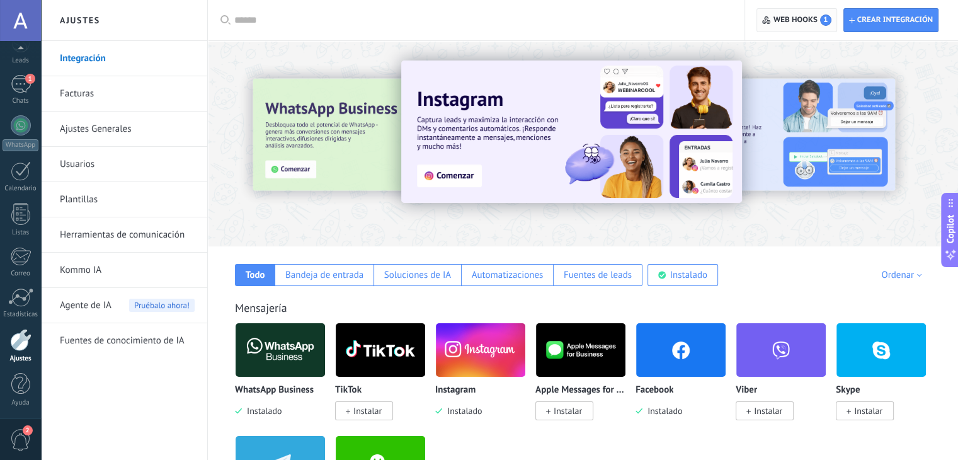
click at [798, 23] on span "Web hooks 1" at bounding box center [802, 19] width 58 height 11
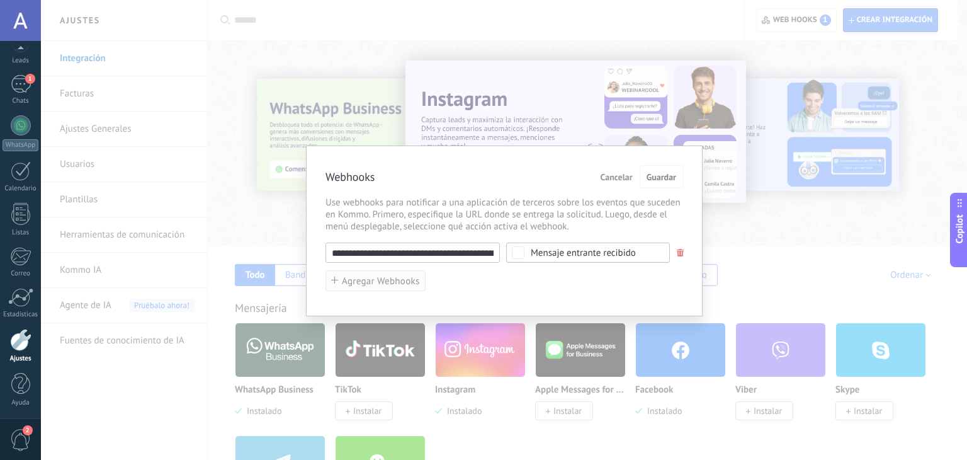
click at [372, 285] on span "Agregar Webhooks" at bounding box center [381, 280] width 78 height 9
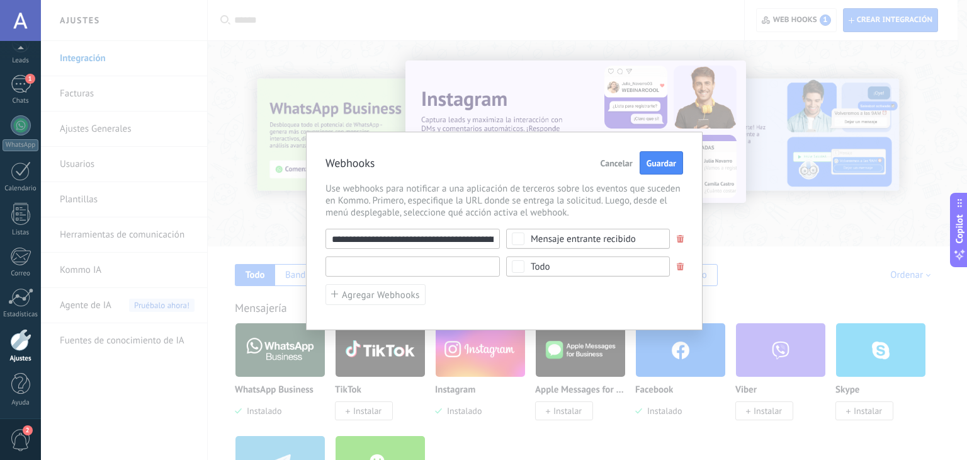
click at [388, 263] on input "text" at bounding box center [413, 266] width 174 height 20
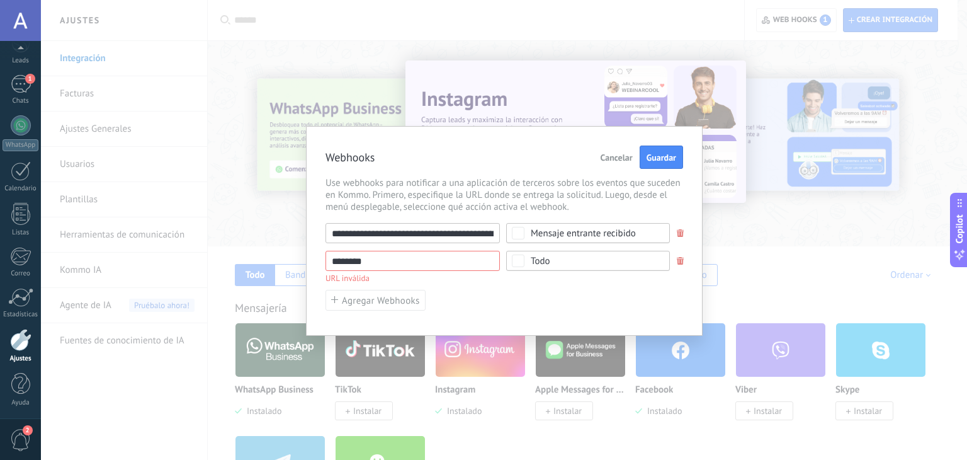
click at [542, 271] on div "******** URL inválida Seleccionar todo Lead agregado Contacto agregado Compañía…" at bounding box center [505, 266] width 358 height 31
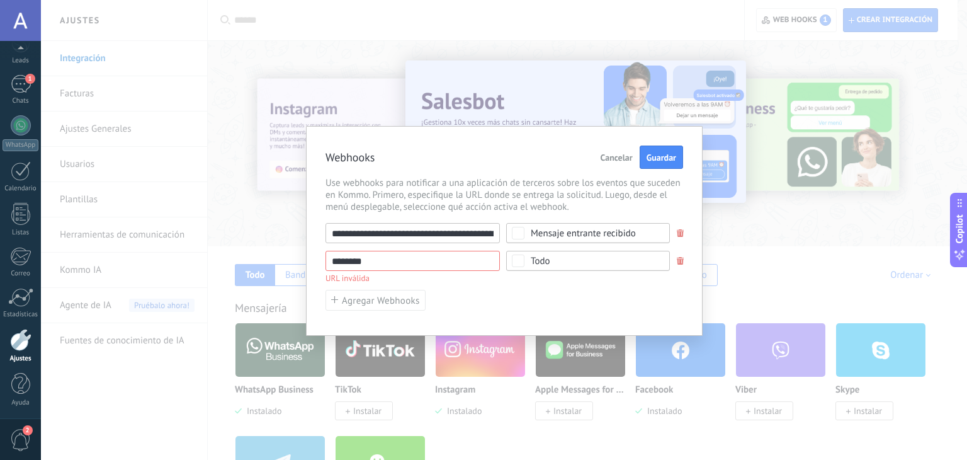
click at [542, 261] on div "Todo" at bounding box center [541, 260] width 20 height 9
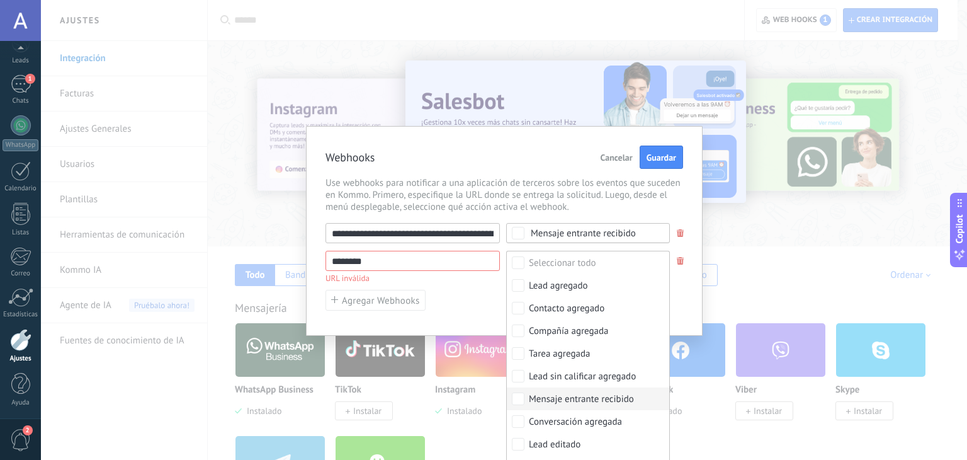
click at [577, 403] on div "Mensaje entrante recibido" at bounding box center [581, 399] width 105 height 13
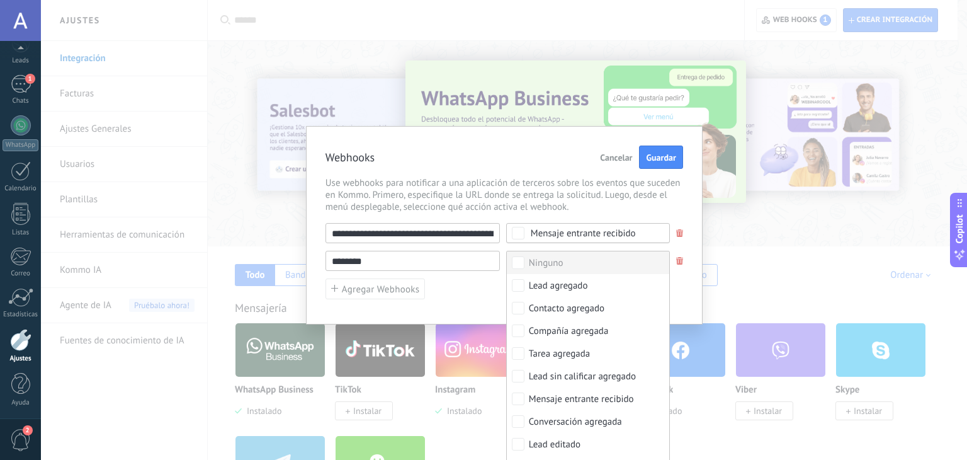
click at [402, 263] on input "********" at bounding box center [413, 261] width 174 height 20
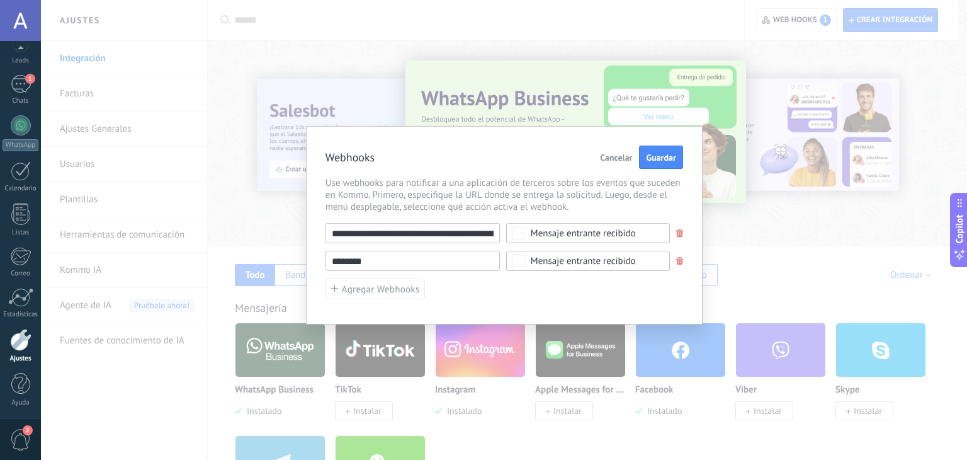
paste input "**********"
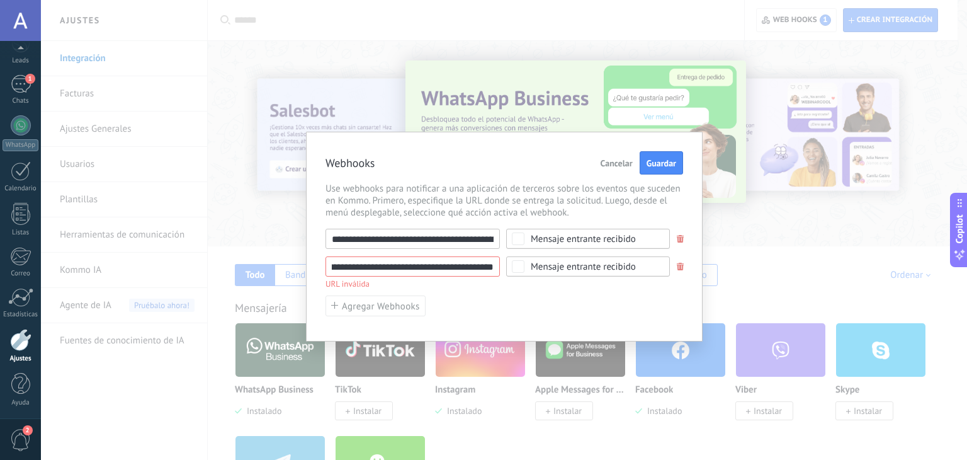
scroll to position [0, 0]
click at [679, 236] on span at bounding box center [681, 239] width 8 height 8
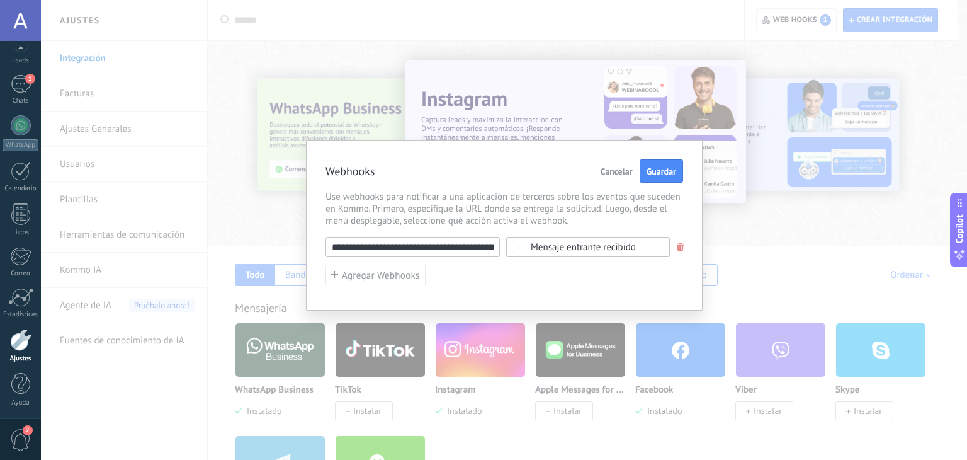
drag, startPoint x: 359, startPoint y: 249, endPoint x: 324, endPoint y: 249, distance: 34.6
click at [324, 249] on div "**********" at bounding box center [504, 225] width 397 height 171
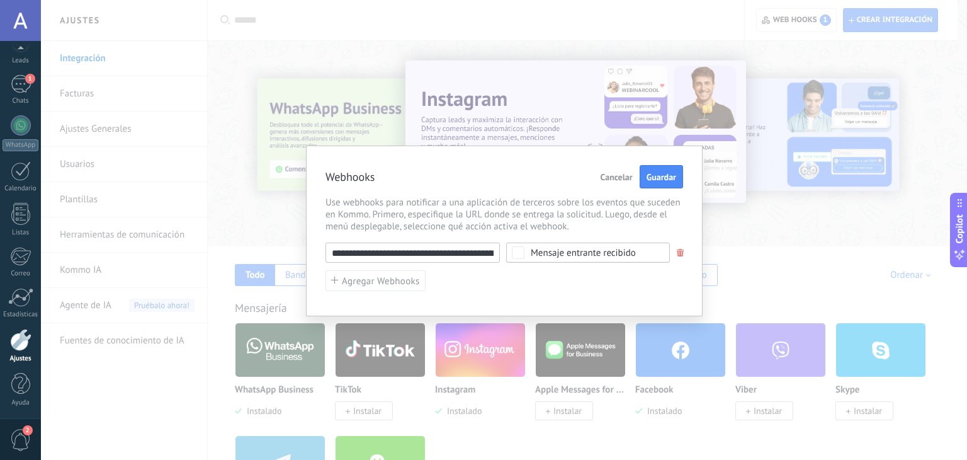
type input "**********"
click at [497, 285] on div "**********" at bounding box center [505, 266] width 358 height 48
click at [667, 179] on span "Guardar" at bounding box center [662, 177] width 30 height 9
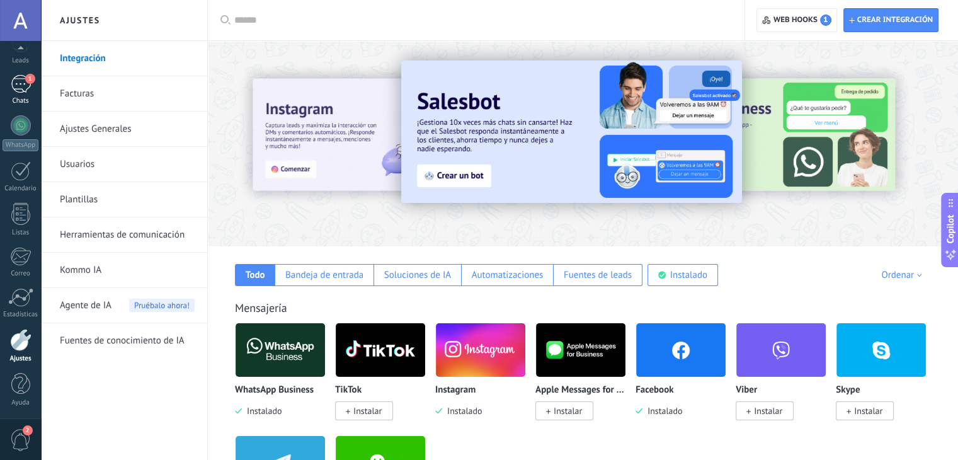
click at [30, 78] on span "1" at bounding box center [30, 79] width 10 height 10
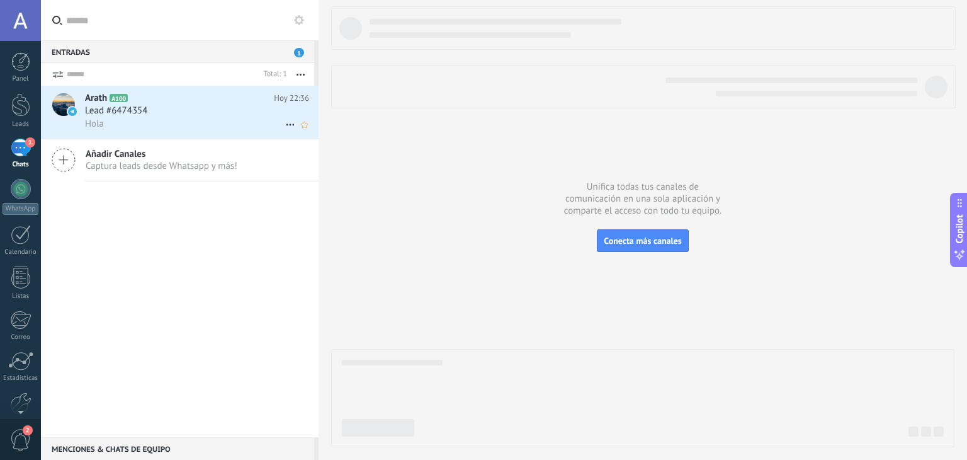
click at [168, 123] on div "Hola" at bounding box center [197, 123] width 224 height 13
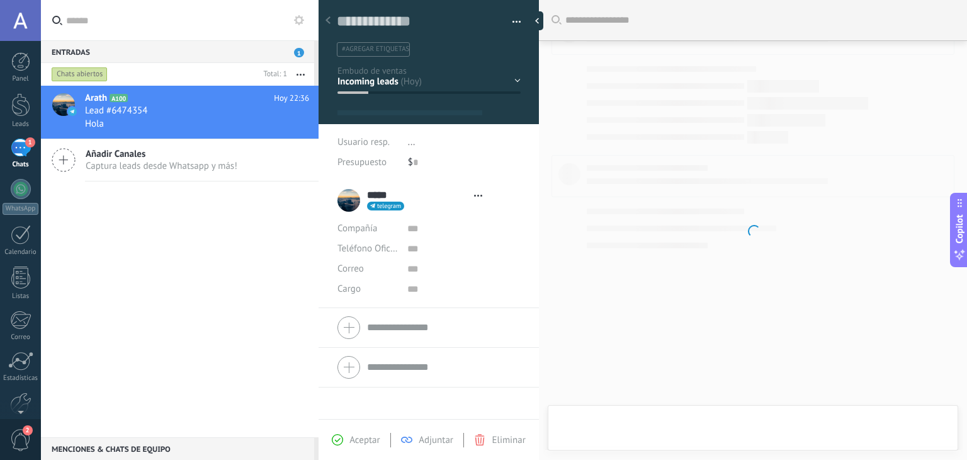
type textarea "**********"
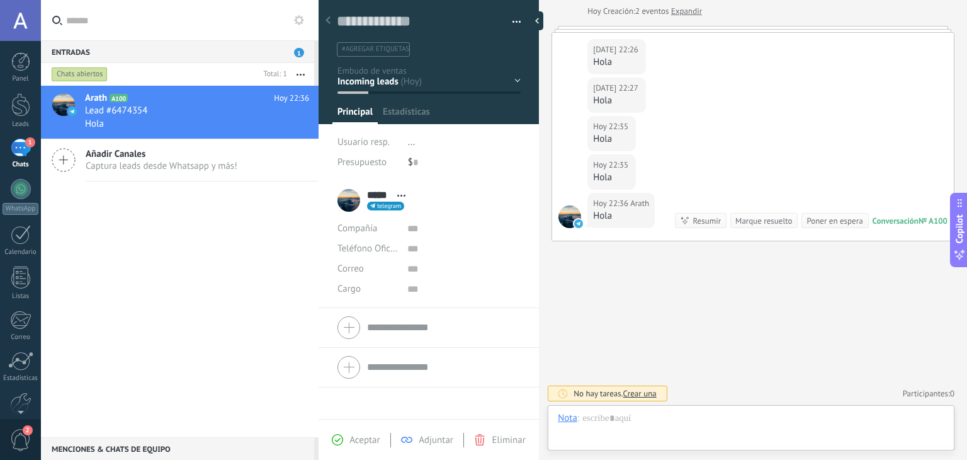
scroll to position [18, 0]
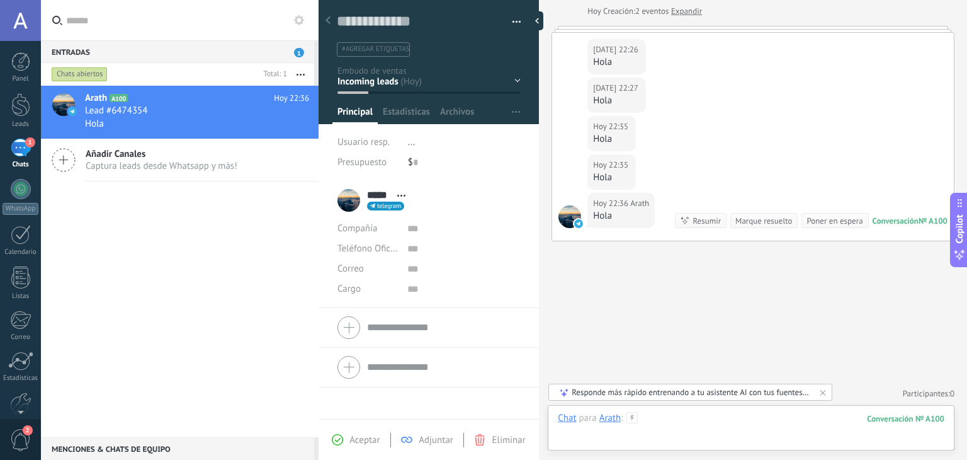
click at [626, 431] on div at bounding box center [751, 431] width 387 height 38
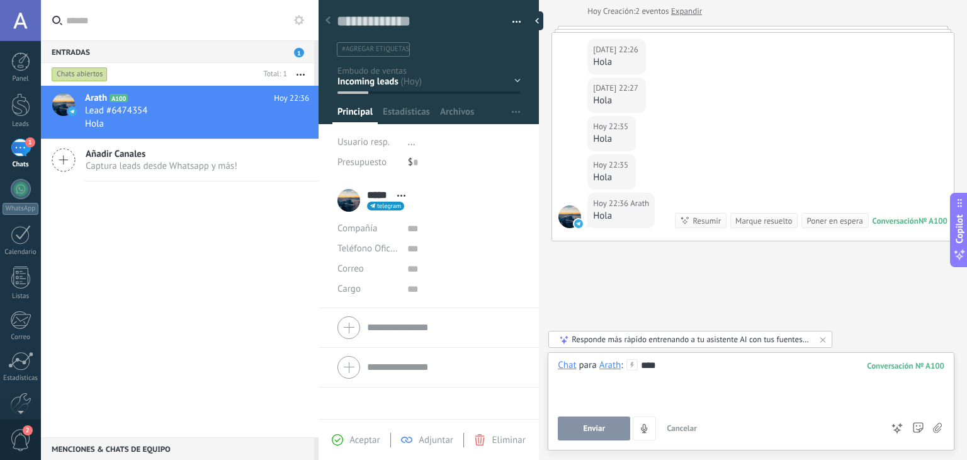
click at [604, 424] on button "Enviar" at bounding box center [594, 428] width 72 height 24
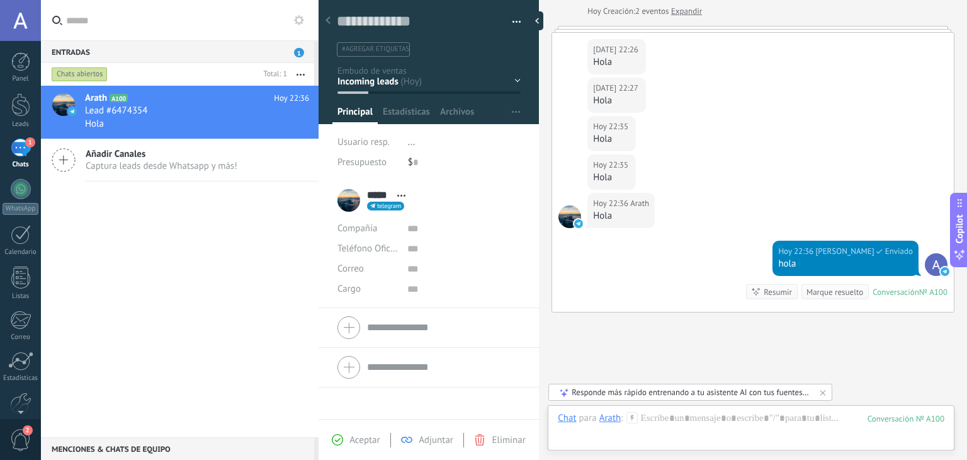
scroll to position [135, 0]
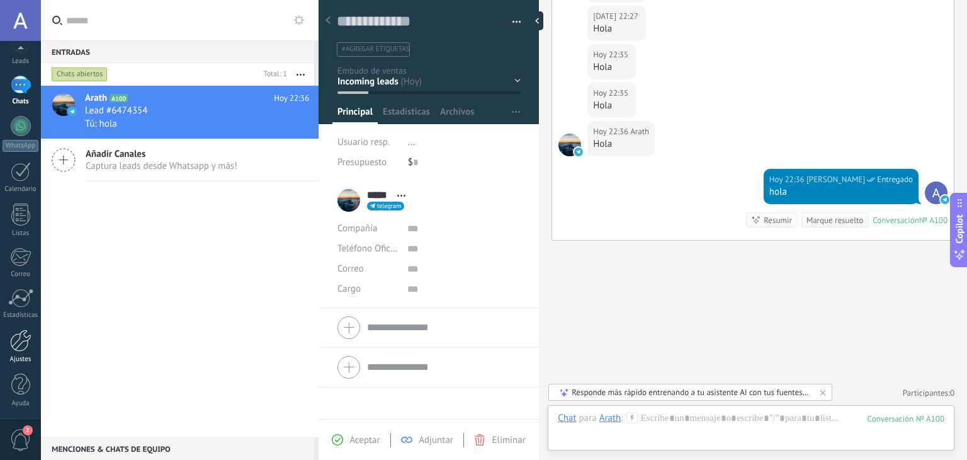
click at [22, 341] on div at bounding box center [20, 340] width 21 height 22
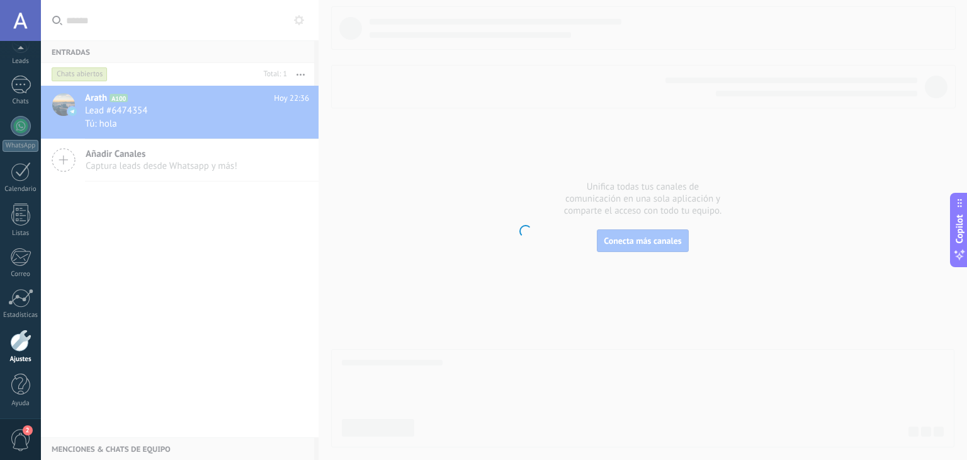
scroll to position [64, 0]
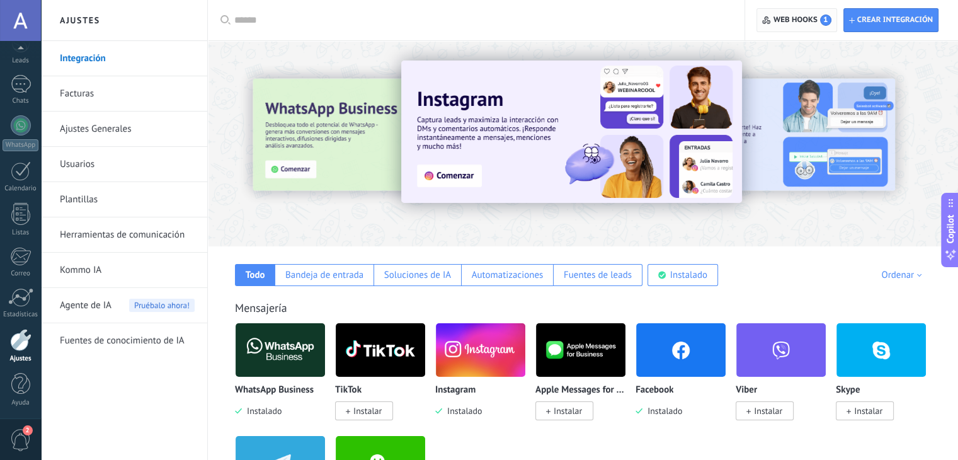
click at [819, 15] on span "Web hooks 1" at bounding box center [802, 19] width 58 height 11
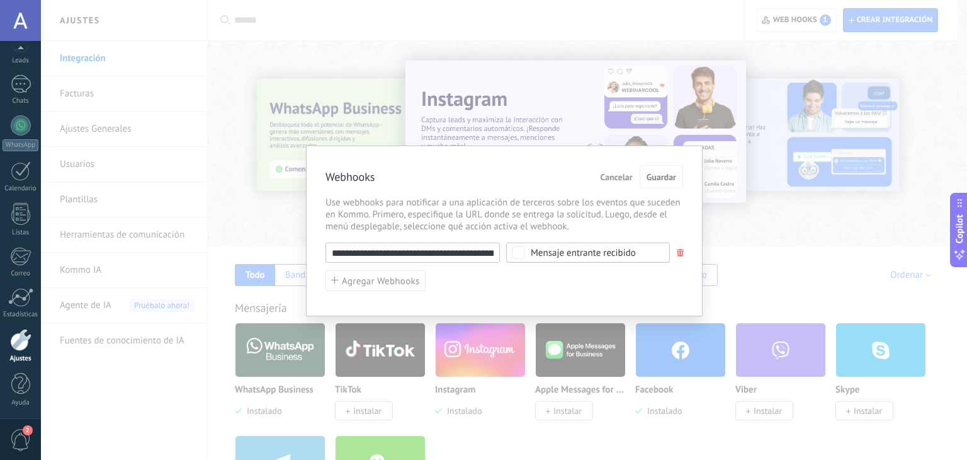
click at [681, 252] on div "**********" at bounding box center [504, 230] width 397 height 171
click at [681, 252] on span at bounding box center [681, 253] width 8 height 8
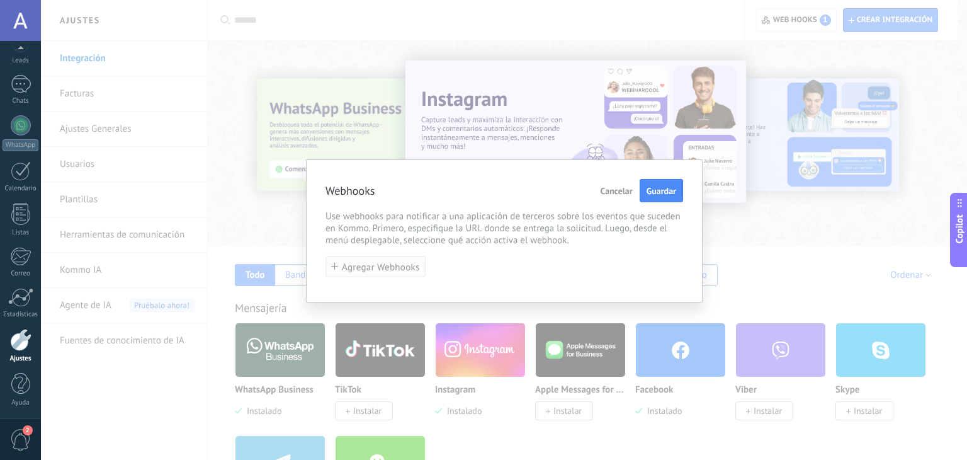
click at [383, 270] on span "Agregar Webhooks" at bounding box center [381, 267] width 78 height 9
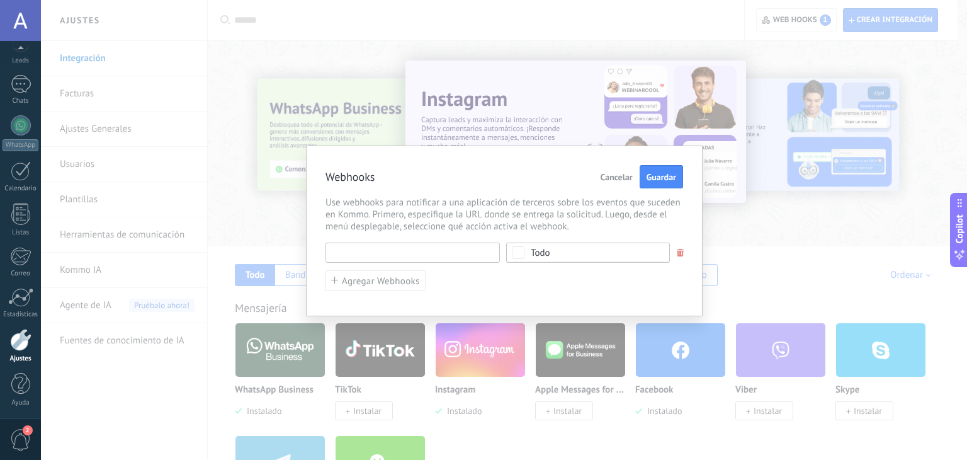
click at [405, 254] on input "text" at bounding box center [413, 252] width 174 height 20
paste input "**********"
type input "**********"
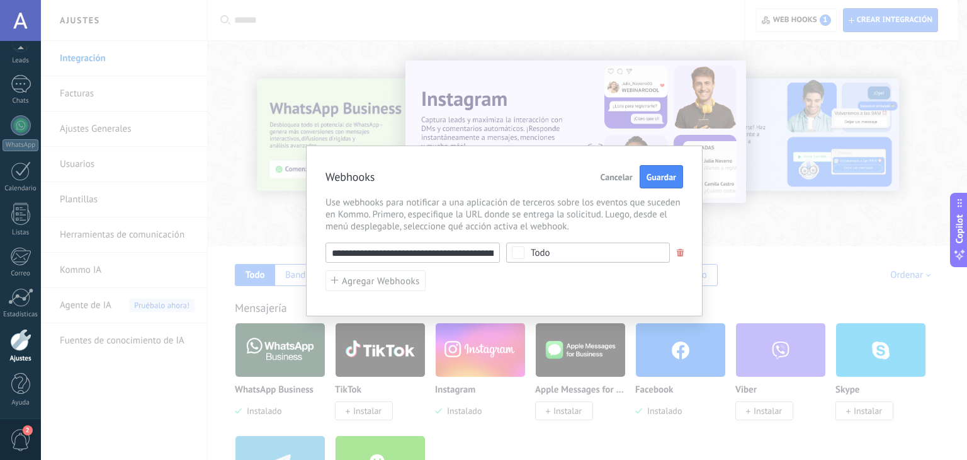
click at [609, 249] on span "Todo" at bounding box center [592, 252] width 123 height 9
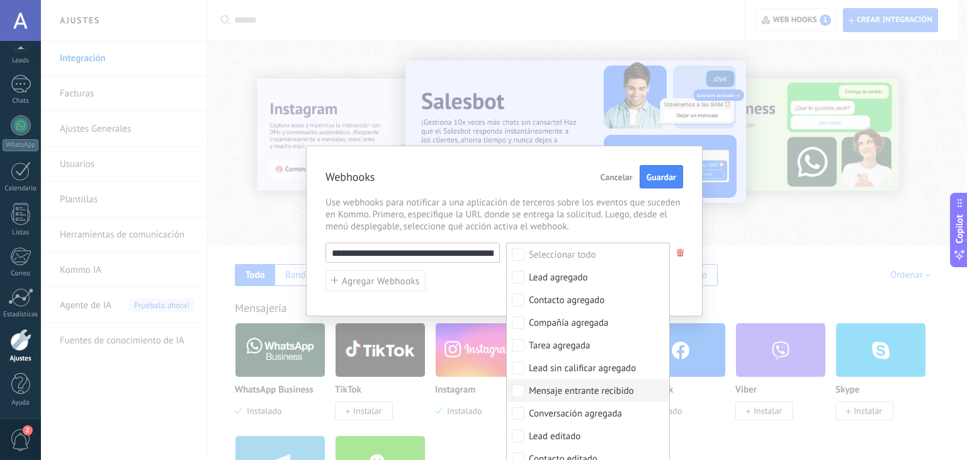
click at [572, 399] on label "Mensaje entrante recibido" at bounding box center [588, 390] width 162 height 23
click at [668, 173] on span "Guardar" at bounding box center [661, 177] width 30 height 9
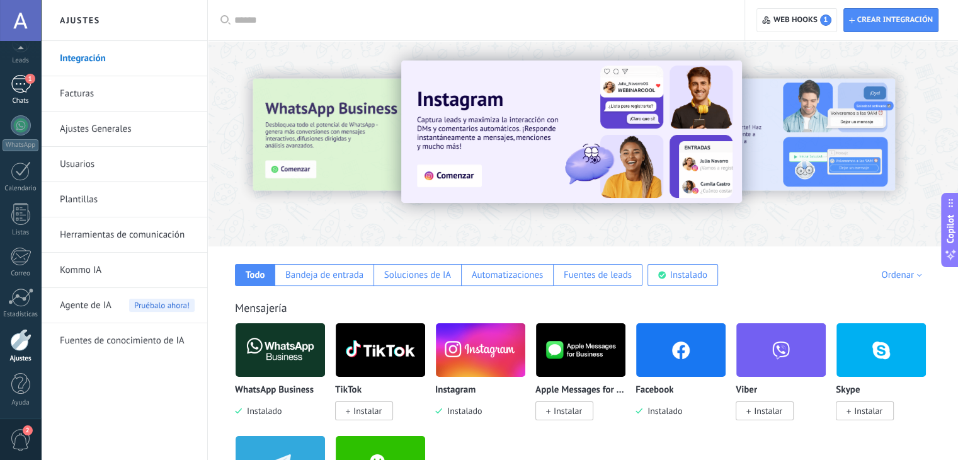
click at [22, 93] on link "1 Chats" at bounding box center [20, 90] width 41 height 30
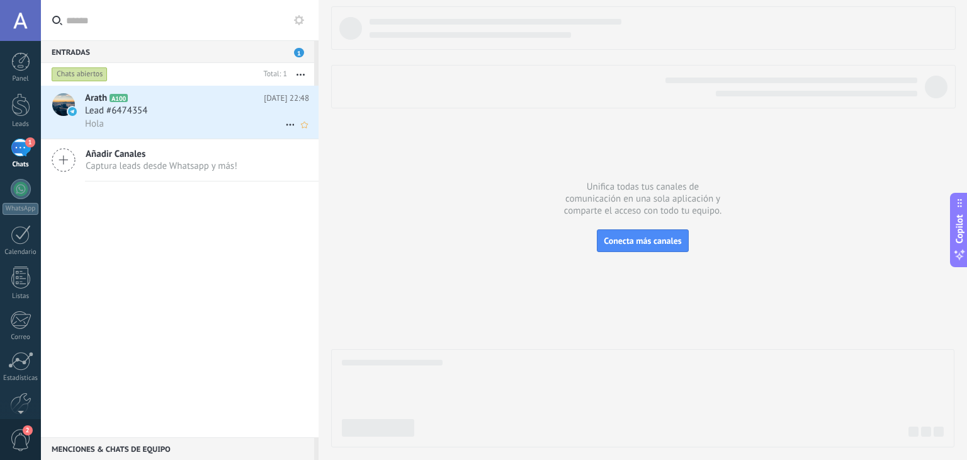
click at [212, 113] on div "Lead #6474354" at bounding box center [197, 111] width 224 height 13
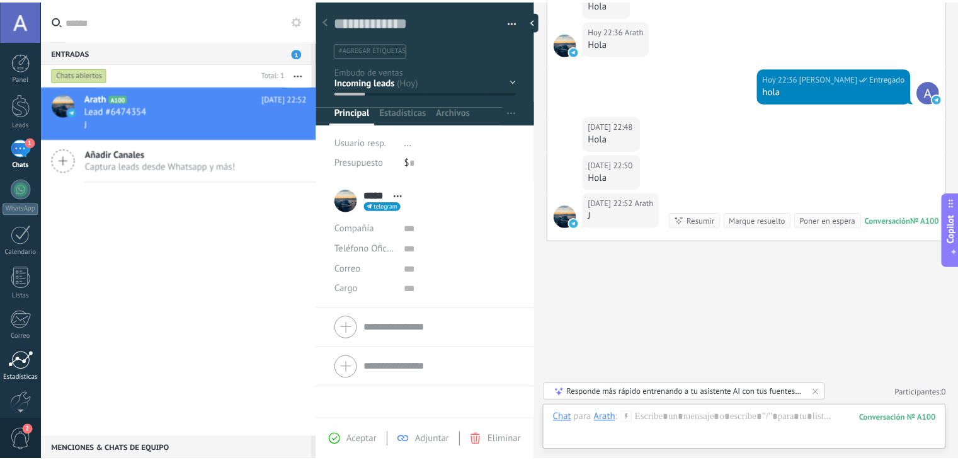
scroll to position [64, 0]
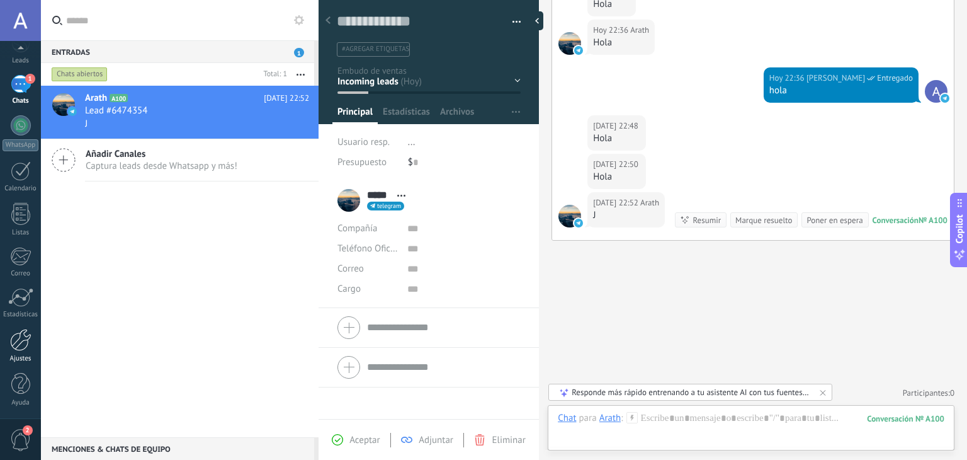
click at [20, 335] on div at bounding box center [20, 340] width 21 height 22
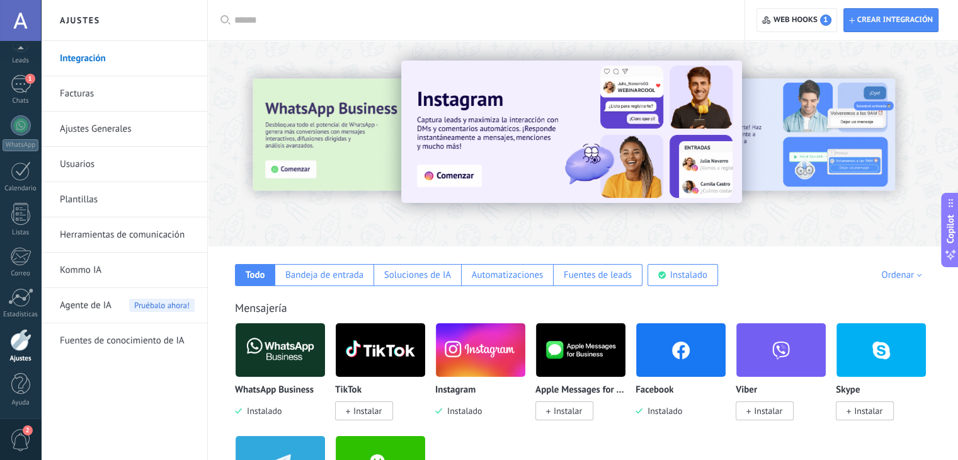
click at [99, 55] on link "Integración" at bounding box center [127, 58] width 135 height 35
click at [894, 16] on span "Crear integración" at bounding box center [895, 20] width 76 height 10
type textarea "**********"
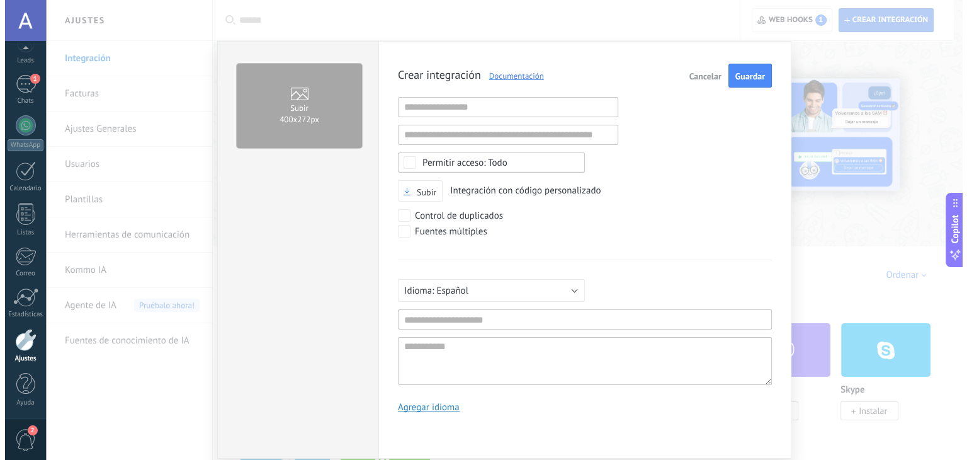
scroll to position [12, 0]
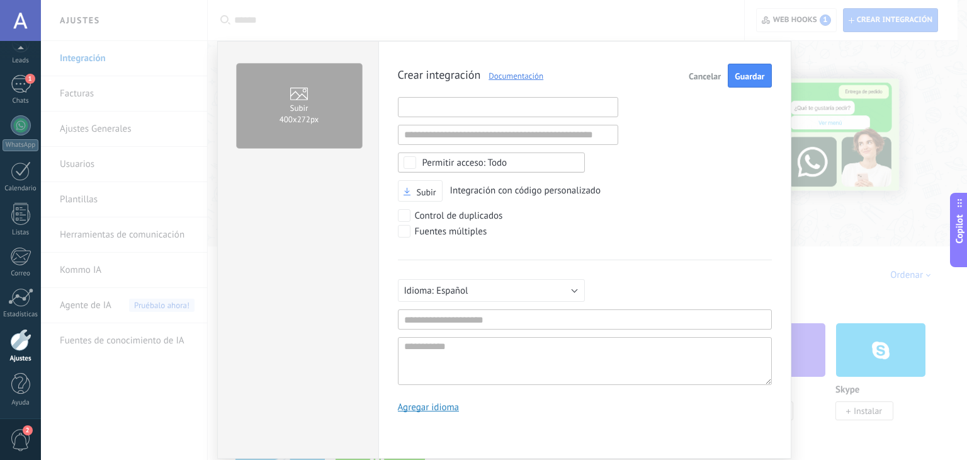
click at [521, 104] on input "text" at bounding box center [508, 107] width 220 height 20
paste input "**********"
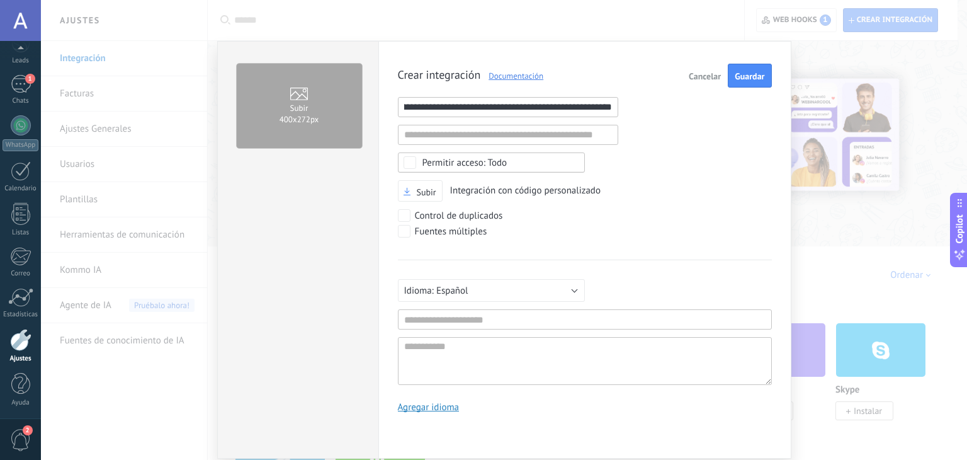
type input "**********"
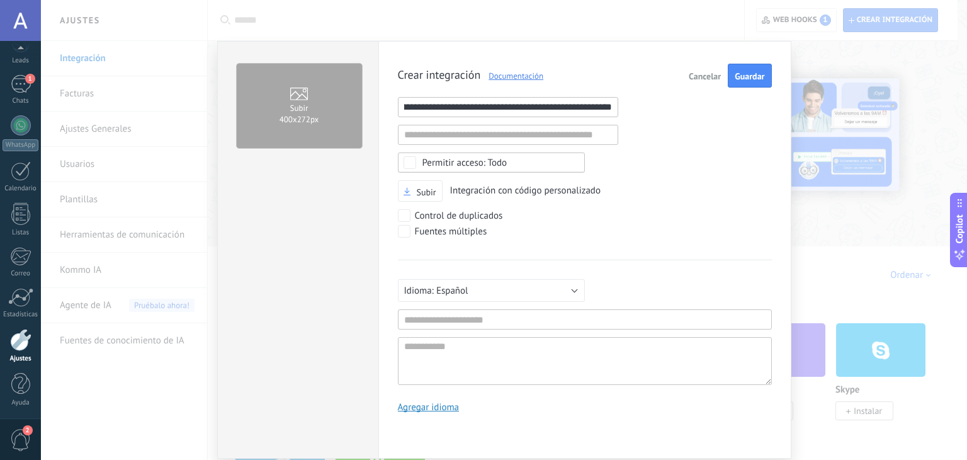
scroll to position [0, 0]
click at [476, 321] on input "text" at bounding box center [585, 319] width 374 height 20
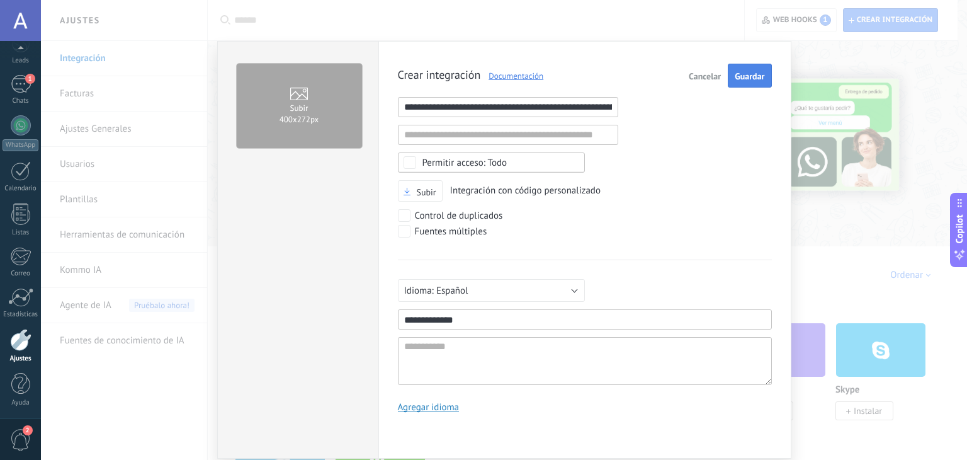
type input "**********"
click at [743, 77] on span "Guardar" at bounding box center [750, 76] width 30 height 9
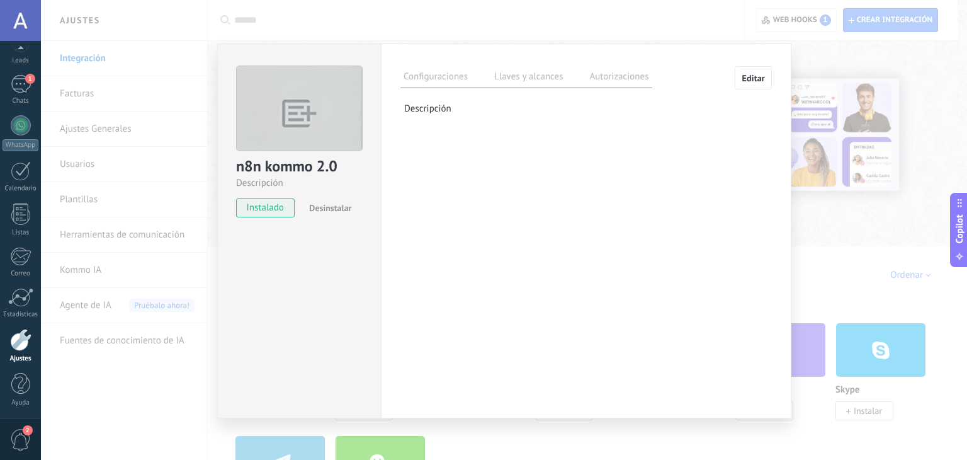
click at [538, 75] on label "Llaves y alcances" at bounding box center [528, 78] width 75 height 18
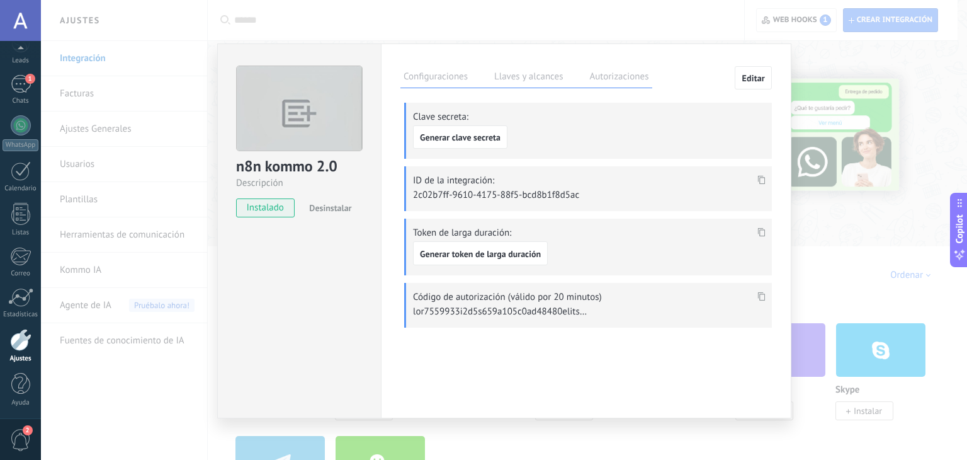
click at [759, 180] on icon at bounding box center [762, 180] width 8 height 9
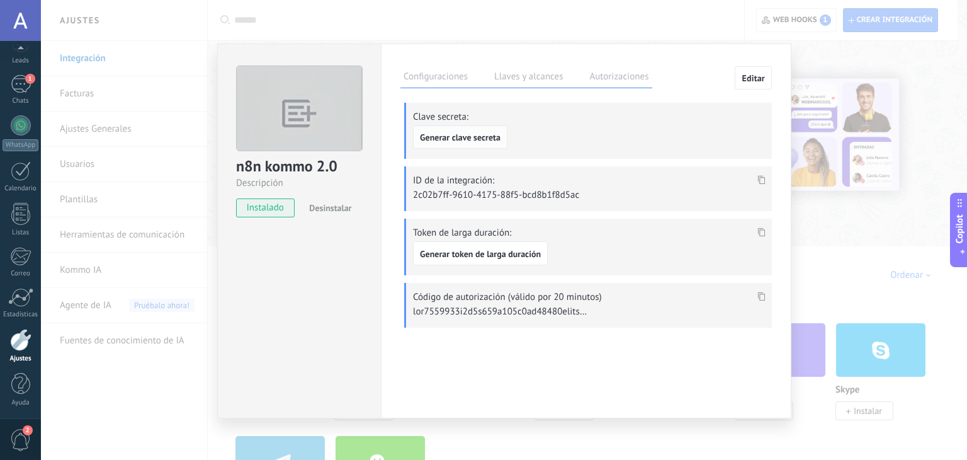
click at [488, 136] on span "Generar clave secreta" at bounding box center [460, 137] width 81 height 9
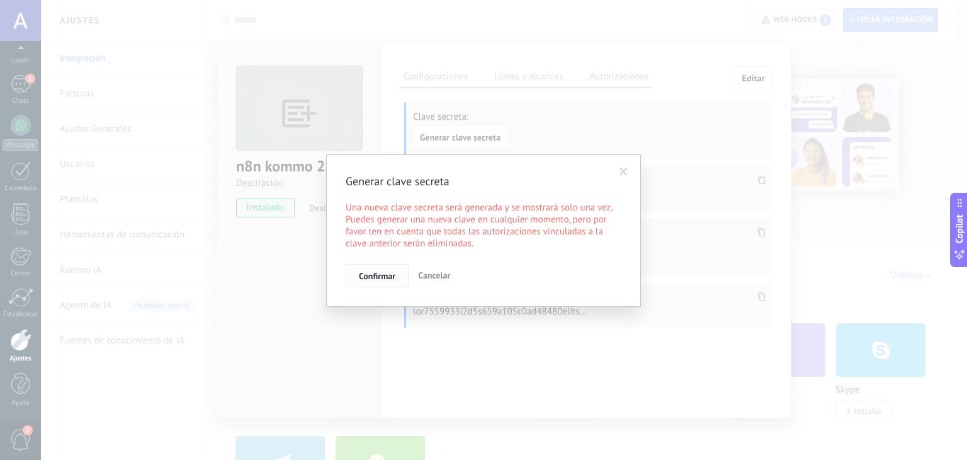
click at [390, 281] on button "Confirmar" at bounding box center [377, 276] width 63 height 24
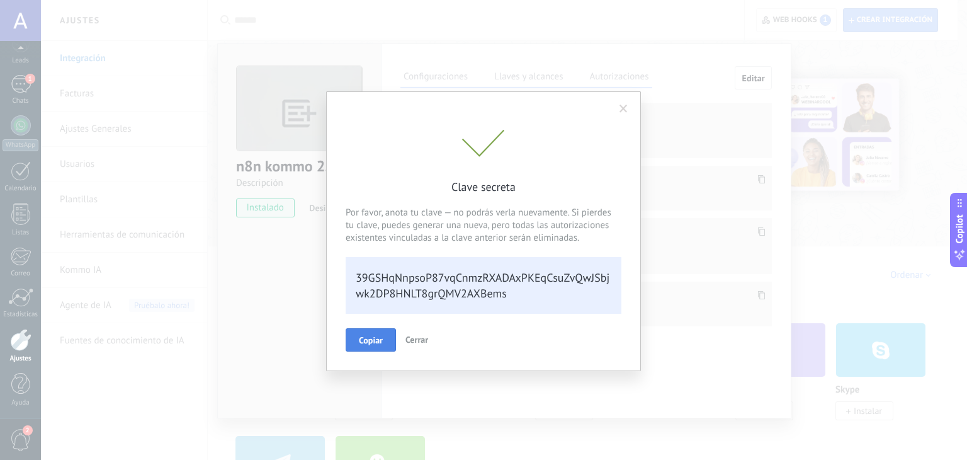
click at [377, 343] on span "Copiar" at bounding box center [371, 340] width 24 height 9
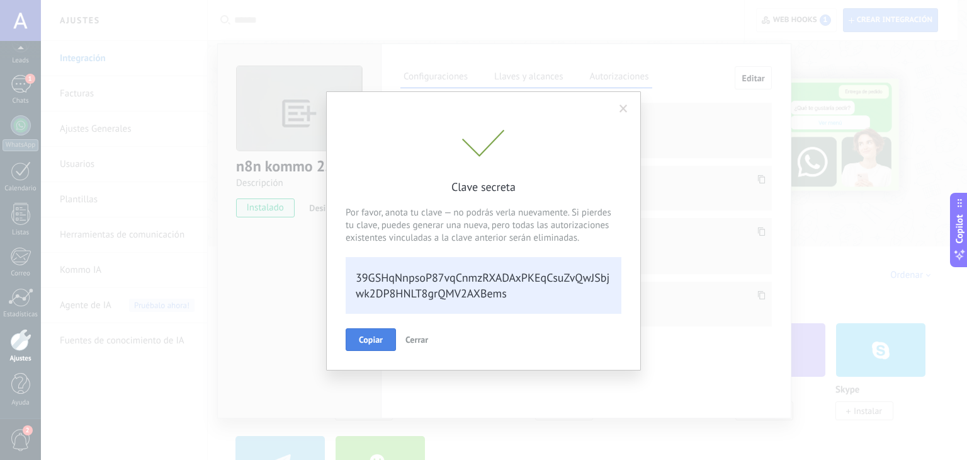
click at [422, 334] on span "Cerrar" at bounding box center [416, 339] width 23 height 11
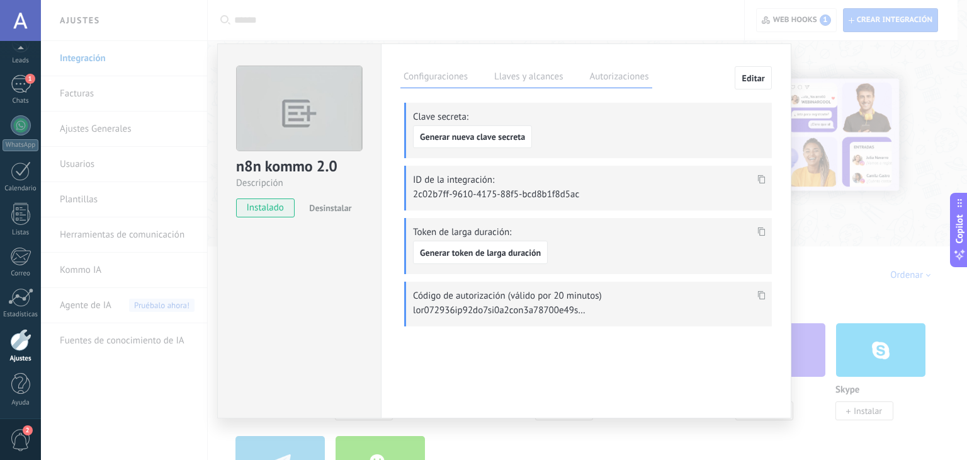
click at [355, 21] on div "n8n kommo 2.0 Descripción instalado Desinstalar Configuraciones Llaves y alcanc…" at bounding box center [504, 230] width 926 height 460
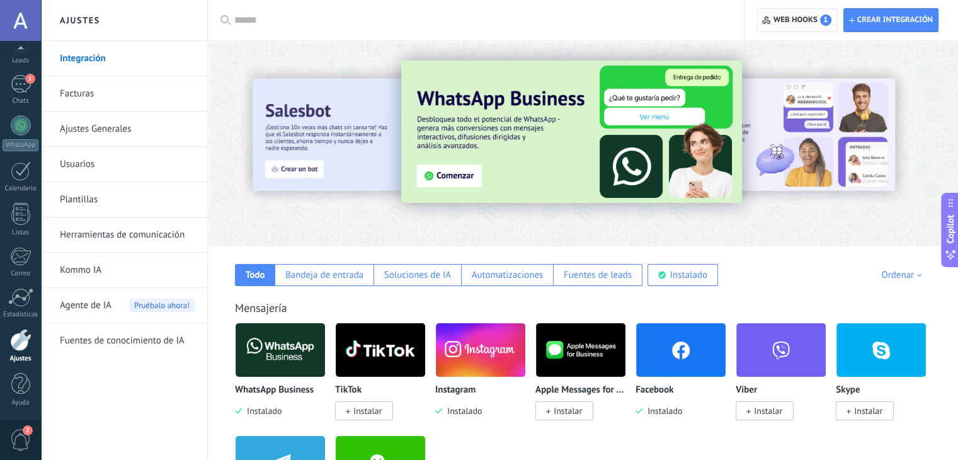
click at [781, 22] on span "Web hooks 1" at bounding box center [802, 19] width 58 height 11
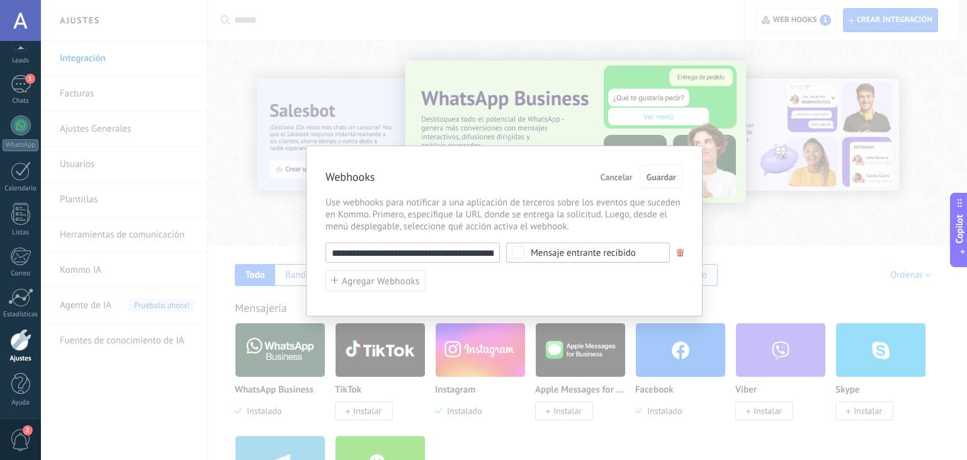
click at [679, 255] on span at bounding box center [681, 253] width 8 height 8
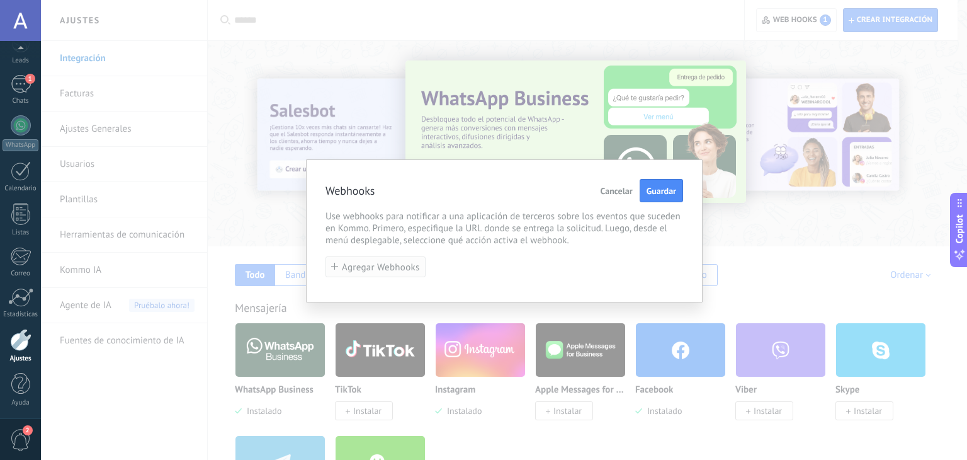
click at [401, 258] on button "Agregar Webhooks" at bounding box center [376, 266] width 100 height 21
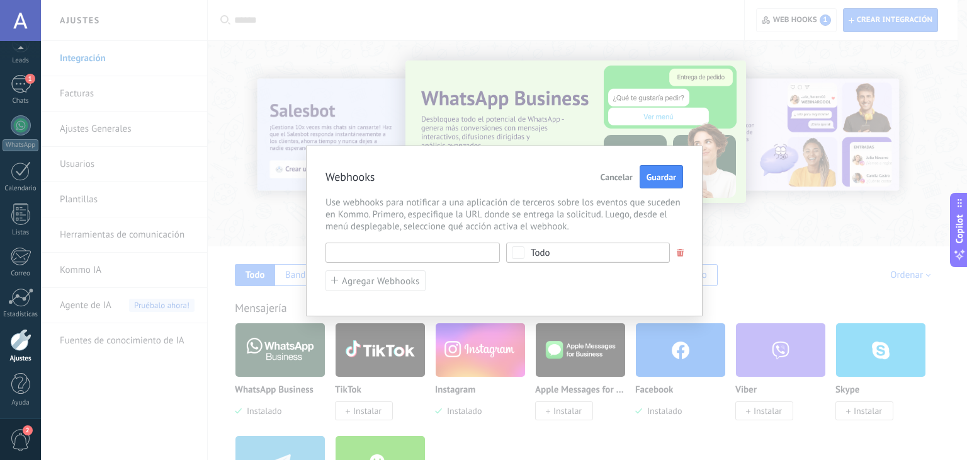
click at [418, 252] on input "text" at bounding box center [413, 252] width 174 height 20
paste input "**********"
type input "**********"
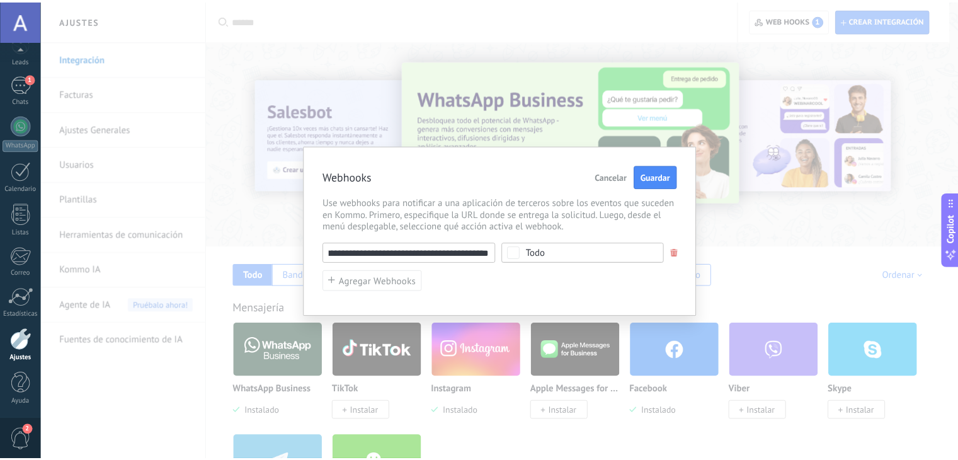
scroll to position [0, 0]
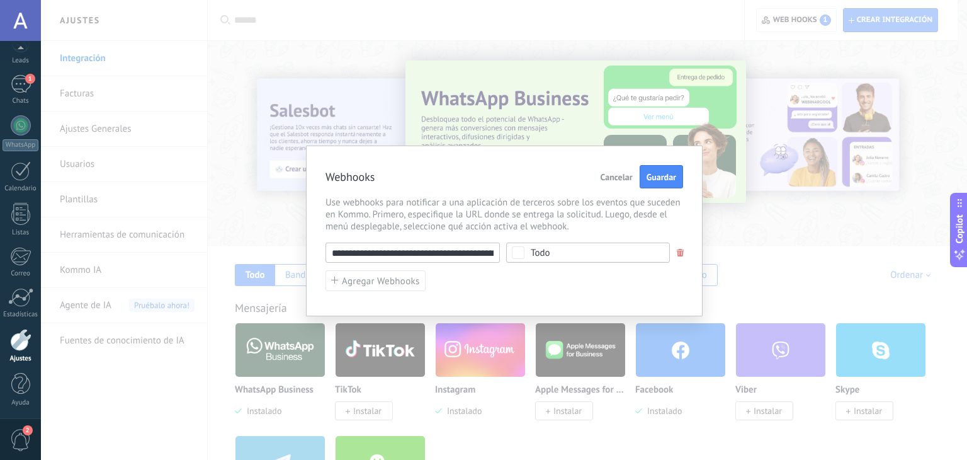
click at [612, 250] on span "Todo" at bounding box center [592, 252] width 123 height 9
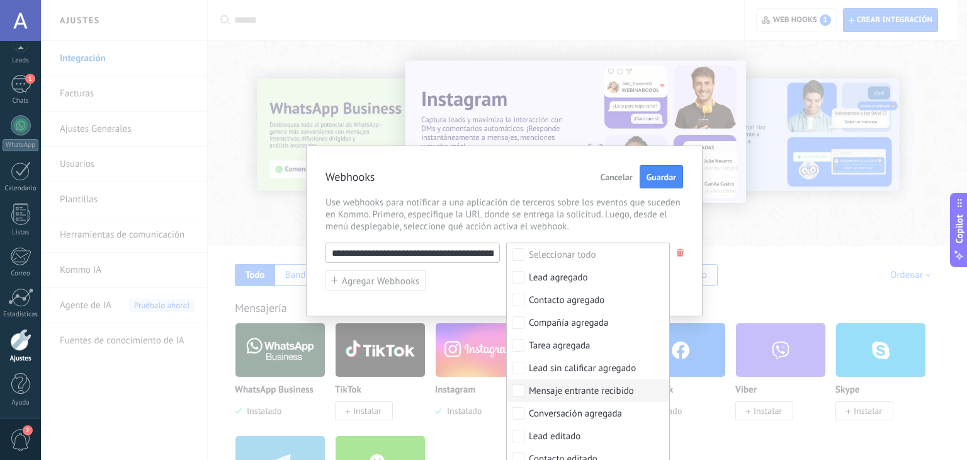
click at [570, 396] on div "Mensaje entrante recibido" at bounding box center [581, 391] width 105 height 13
click at [671, 231] on span "Use webhooks para notificar a una aplicación de terceros sobre los eventos que …" at bounding box center [505, 214] width 358 height 36
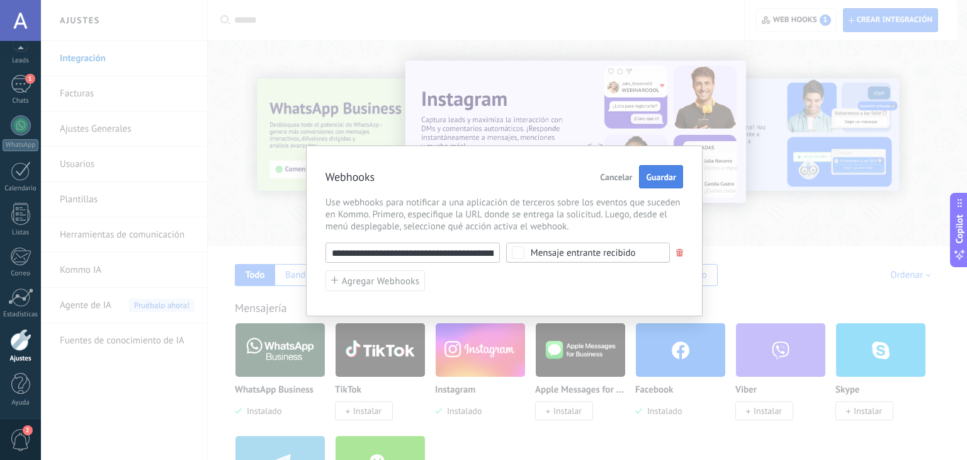
click at [667, 180] on span "Guardar" at bounding box center [661, 177] width 30 height 9
